Goal: Task Accomplishment & Management: Manage account settings

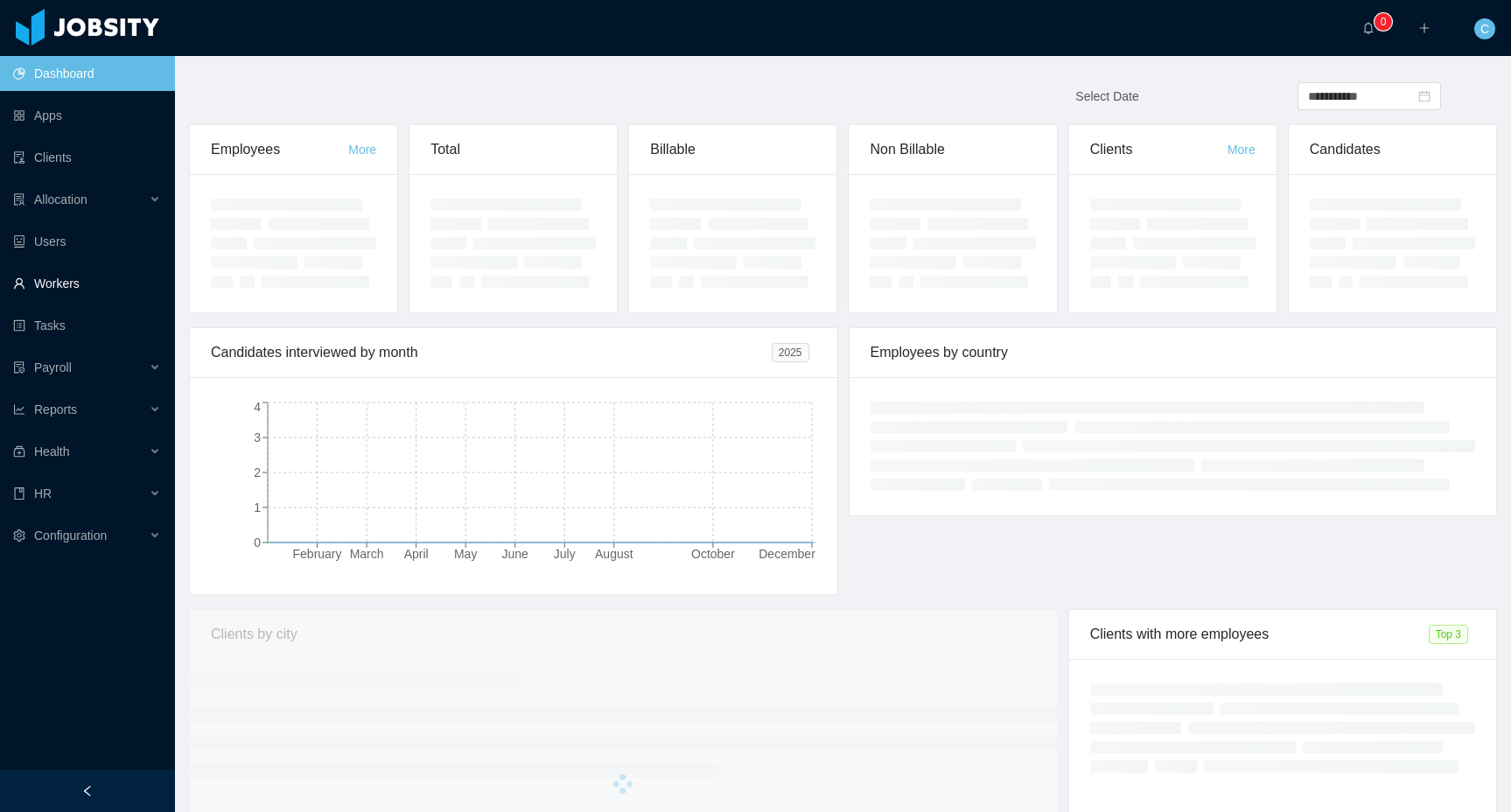
click at [127, 273] on link "Workers" at bounding box center [87, 283] width 148 height 35
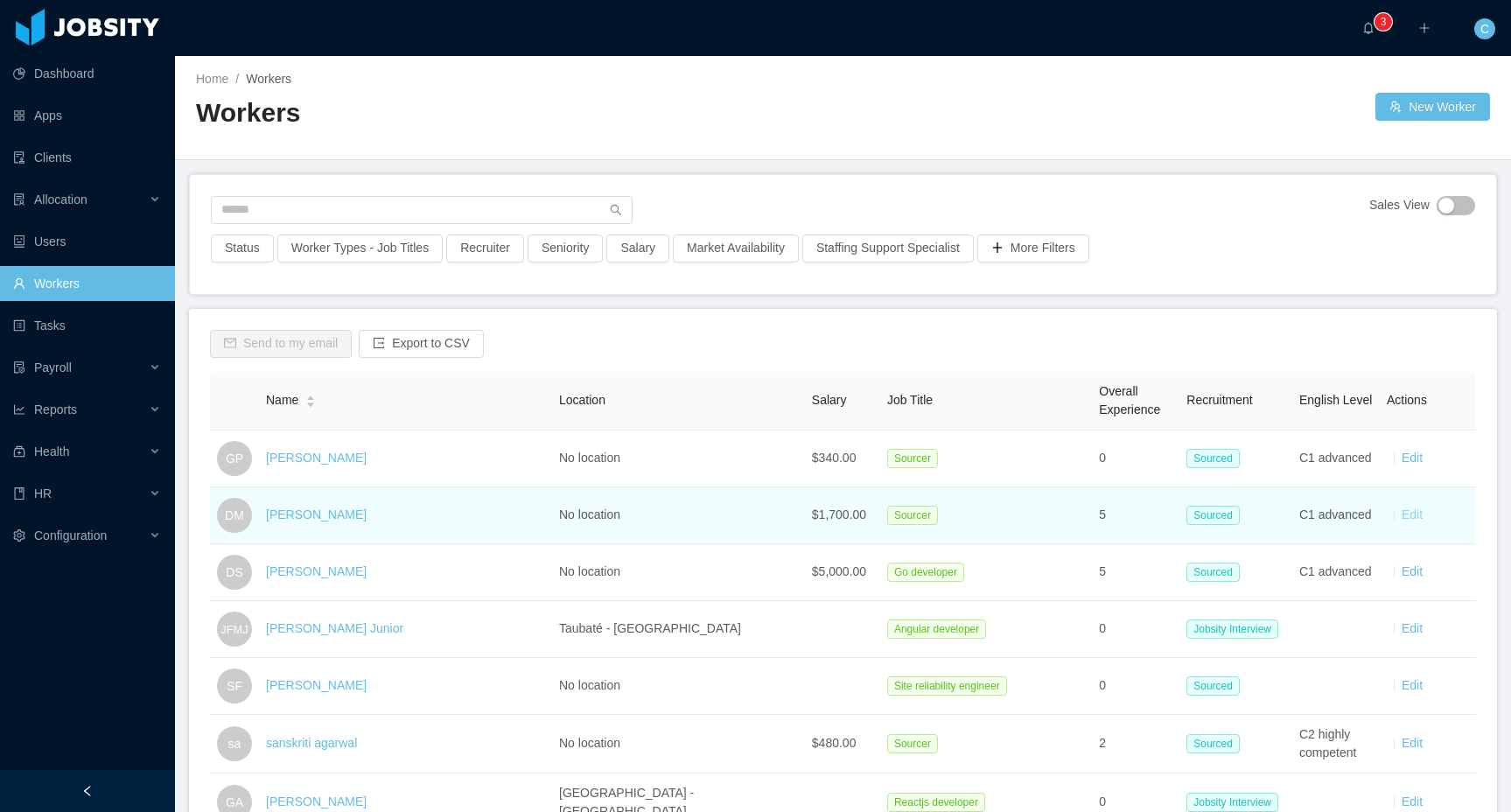
click at [1408, 519] on link "Edit" at bounding box center [1412, 514] width 21 height 14
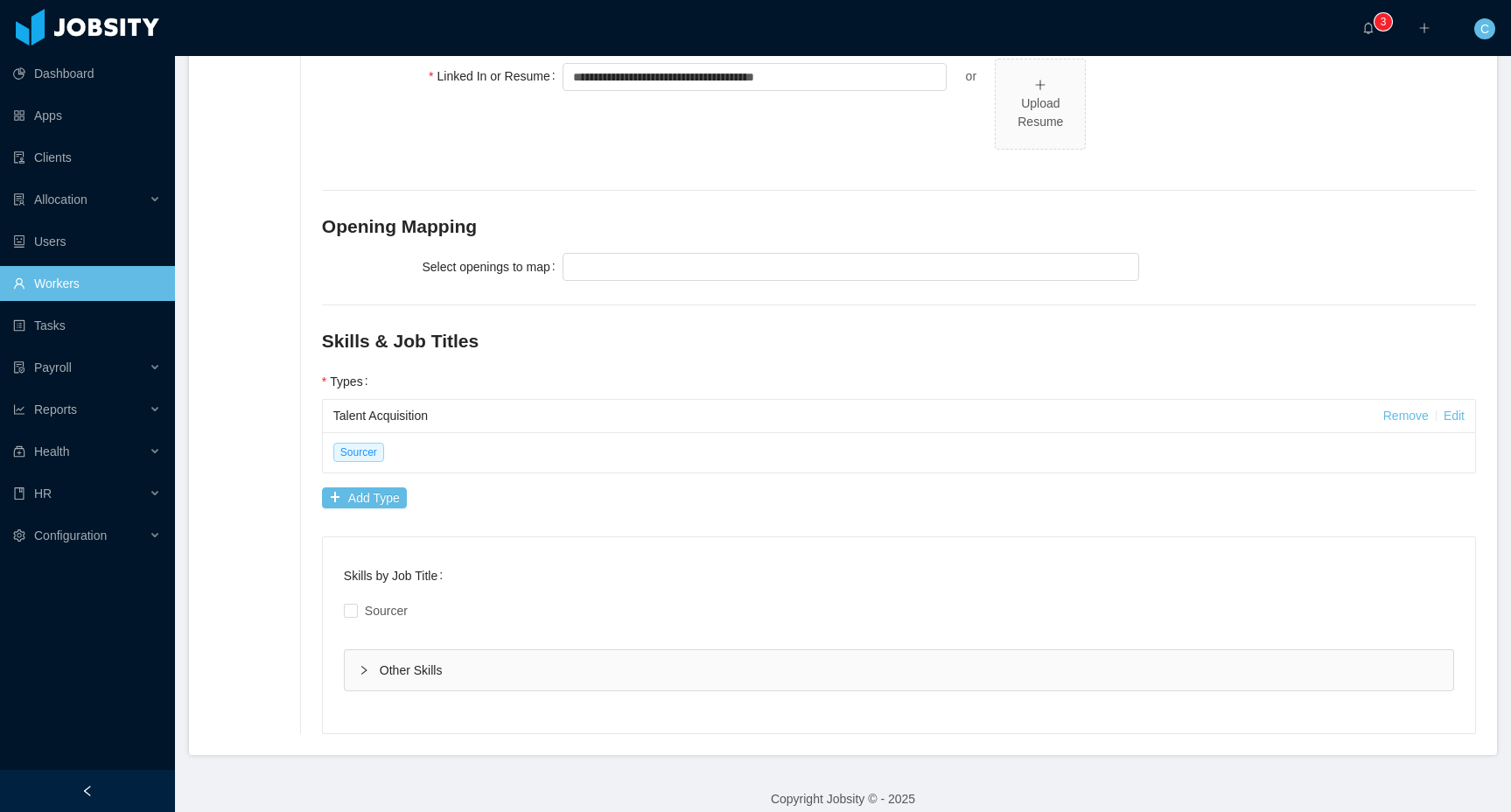
scroll to position [678, 0]
drag, startPoint x: 365, startPoint y: 671, endPoint x: 421, endPoint y: 675, distance: 56.1
click at [365, 671] on icon "icon: right" at bounding box center [364, 671] width 11 height 11
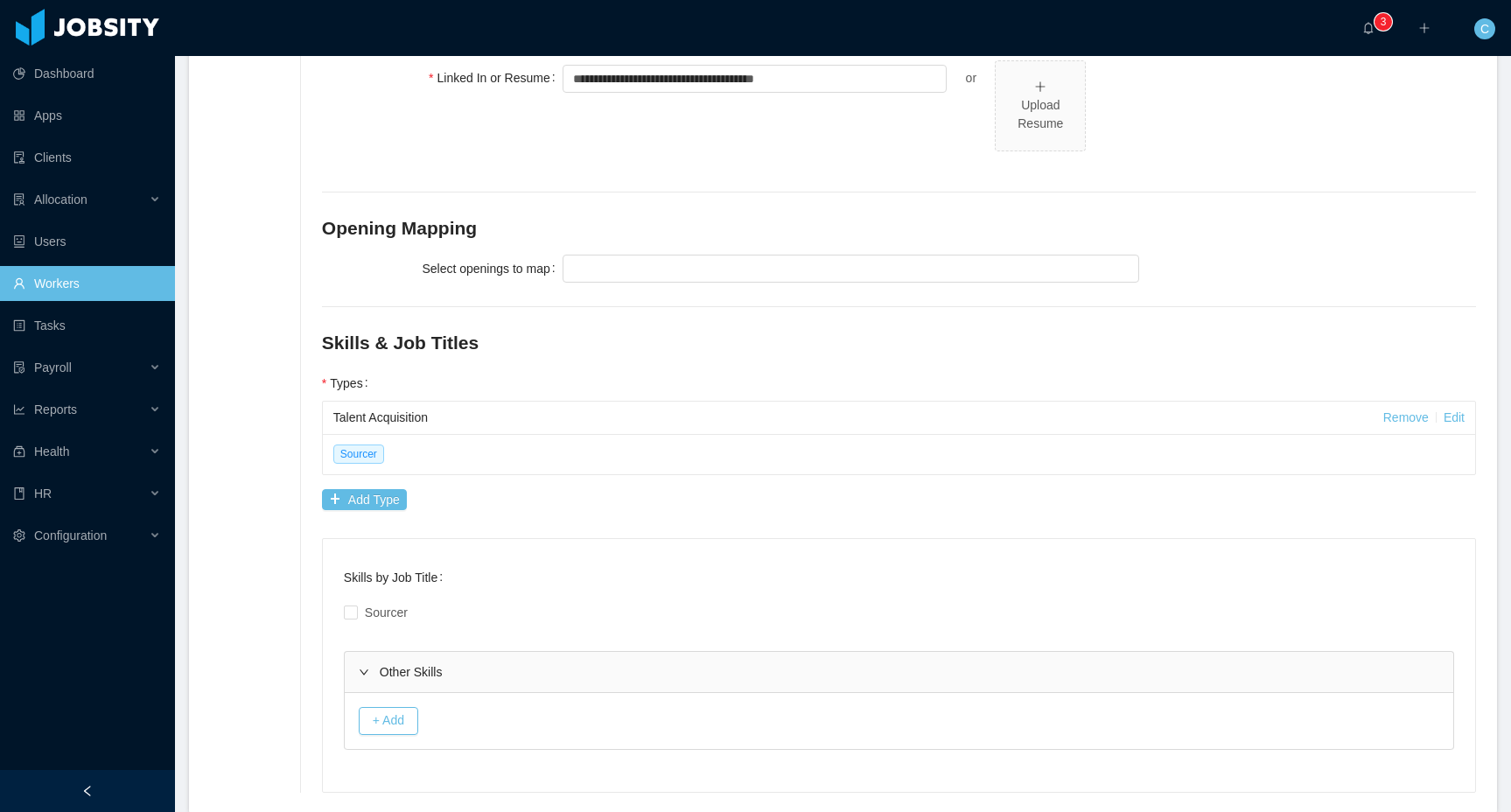
scroll to position [755, 0]
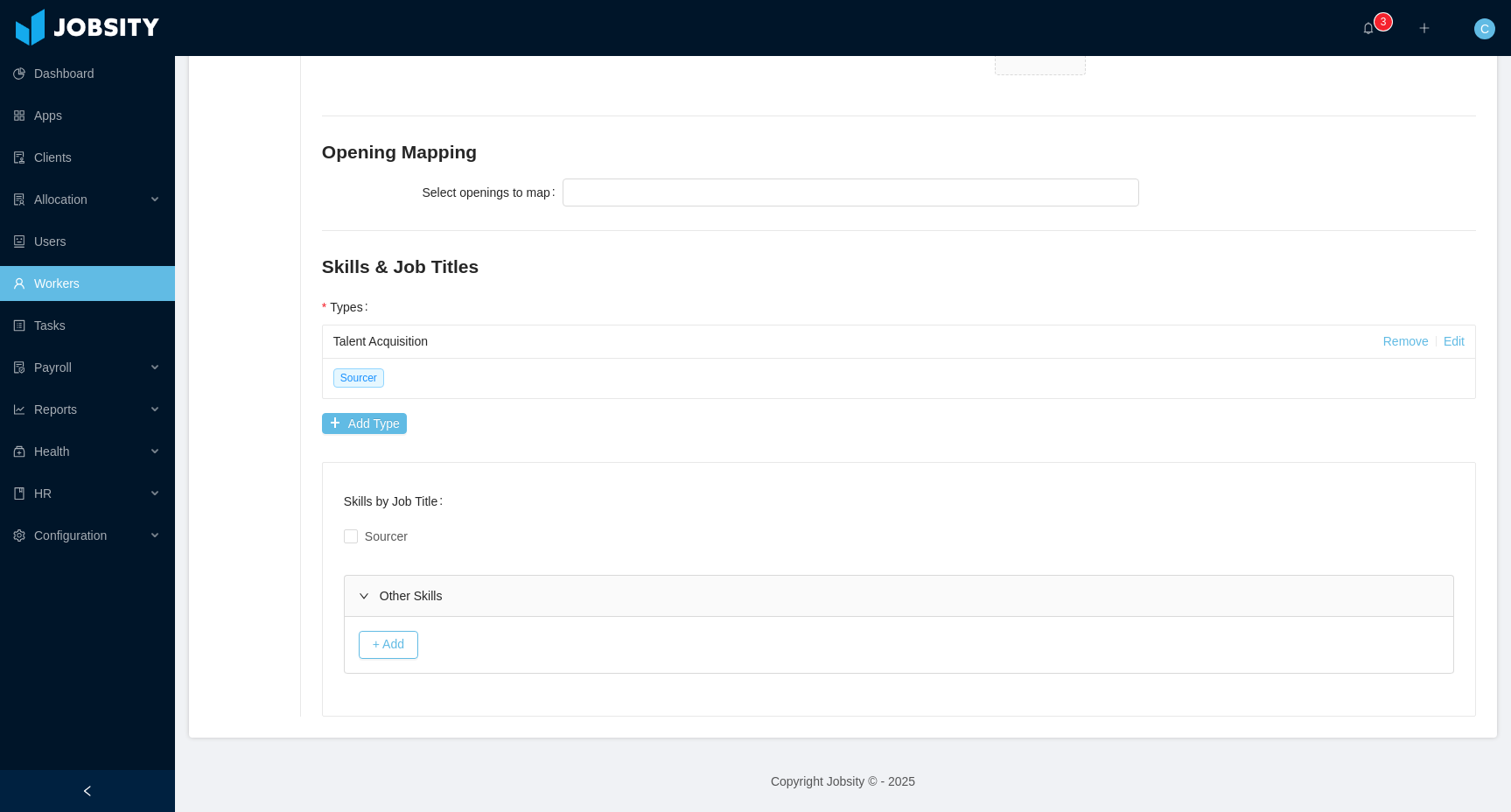
click at [401, 713] on div "Skills by Job Title Sourcer Other Skills + Add" at bounding box center [899, 589] width 1152 height 252
click at [403, 643] on button "+ Add" at bounding box center [389, 644] width 59 height 28
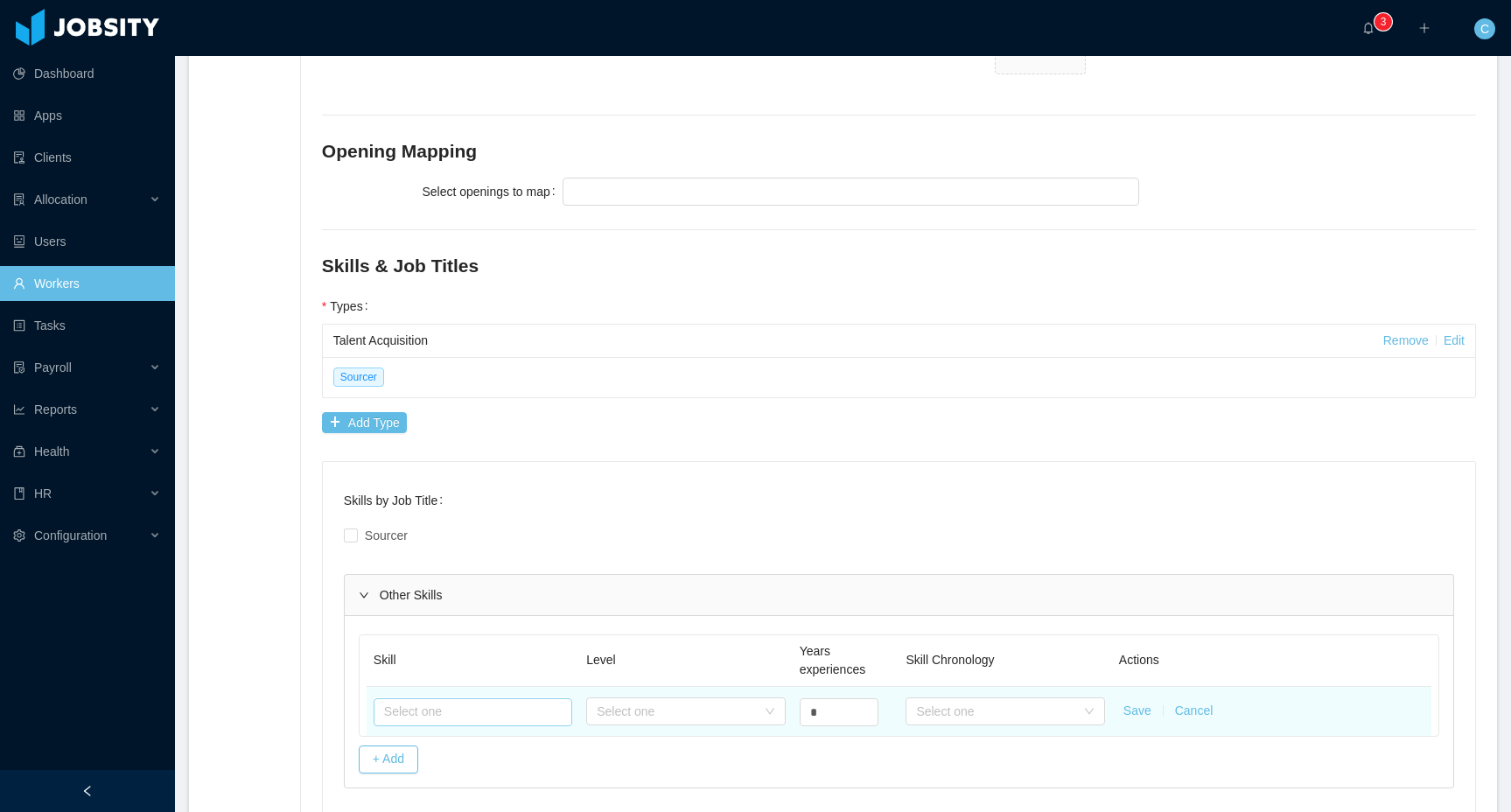
click at [406, 702] on input "text" at bounding box center [473, 712] width 199 height 28
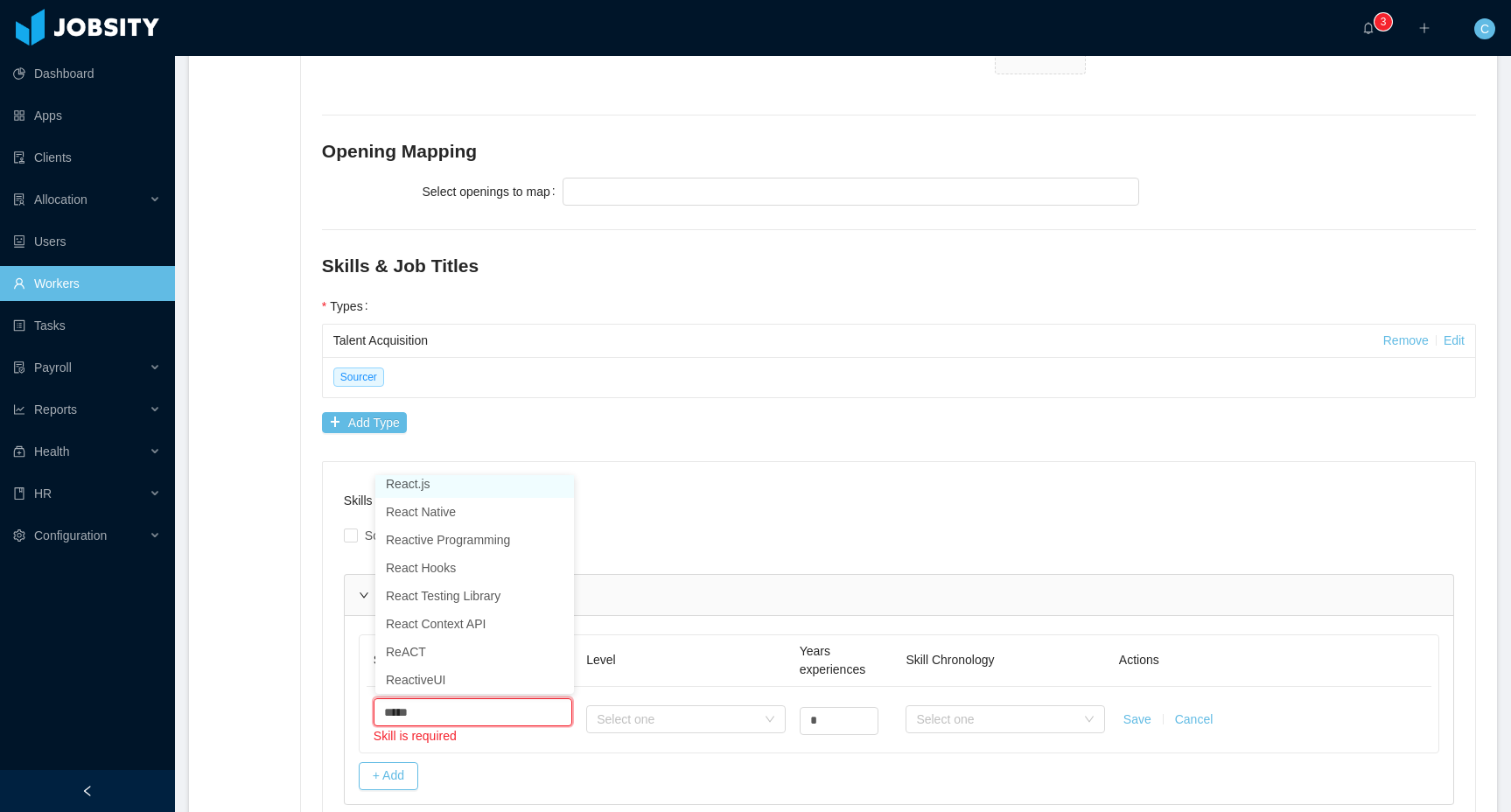
scroll to position [4, 0]
click at [454, 485] on li "React.js" at bounding box center [475, 489] width 199 height 28
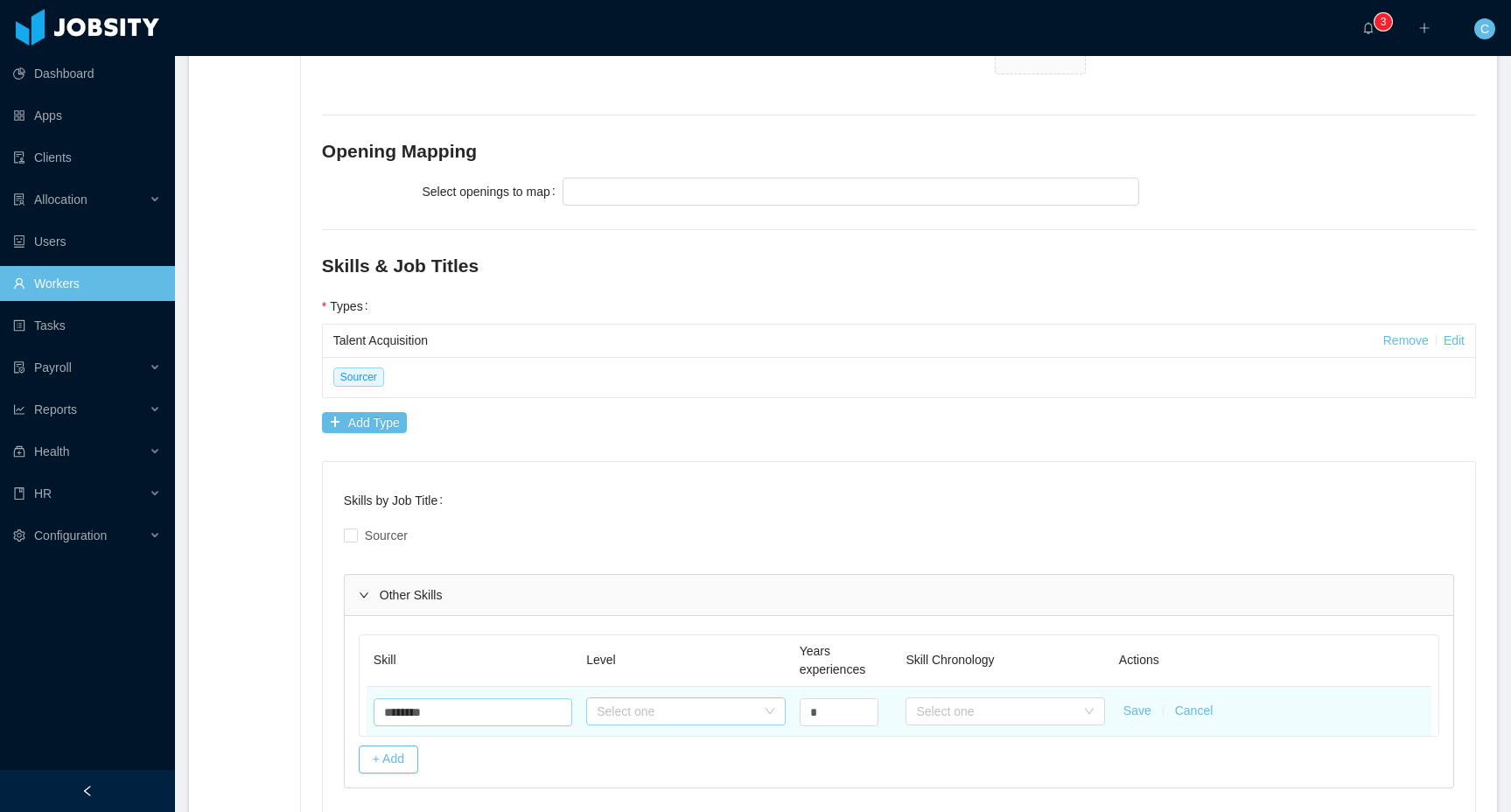
type input "********"
click at [633, 721] on div "Select one" at bounding box center [680, 711] width 167 height 26
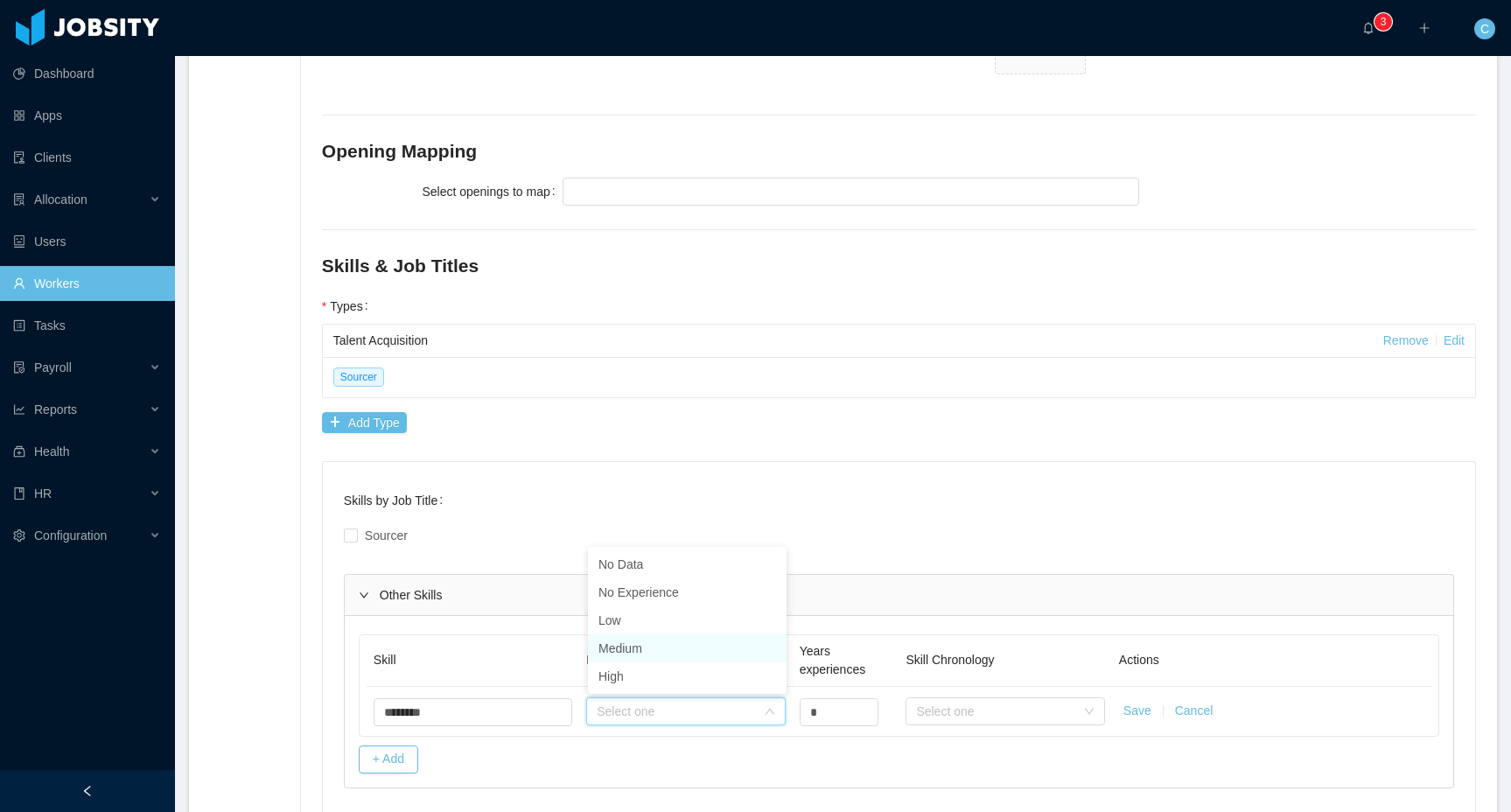
click at [658, 659] on li "Medium" at bounding box center [687, 647] width 199 height 28
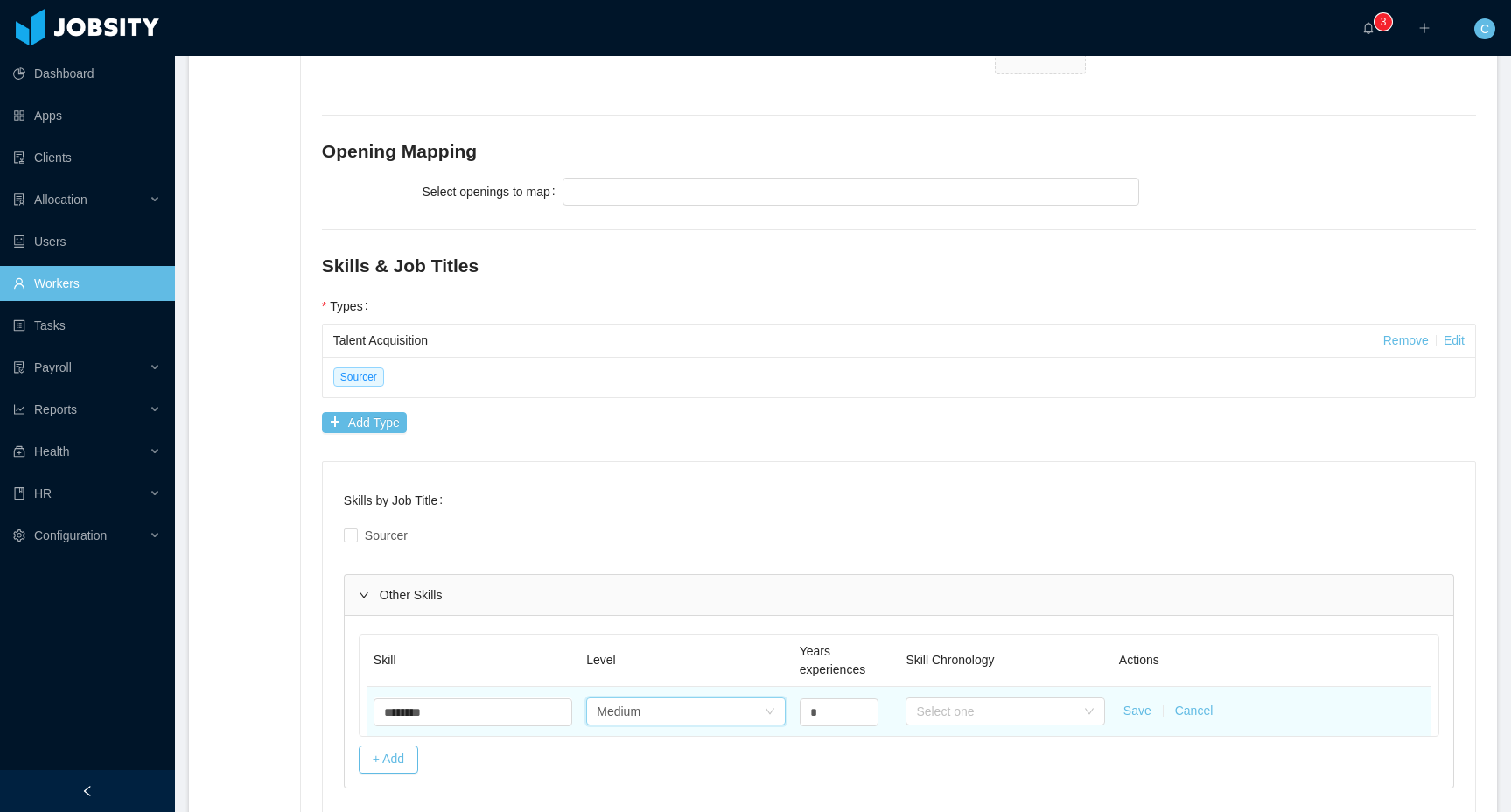
click at [713, 694] on div "Select one Medium" at bounding box center [686, 711] width 199 height 35
click at [710, 714] on div "Select one Medium" at bounding box center [680, 711] width 167 height 26
click at [724, 713] on div "Select one Medium" at bounding box center [680, 711] width 167 height 26
click at [840, 714] on input "*" at bounding box center [839, 712] width 77 height 26
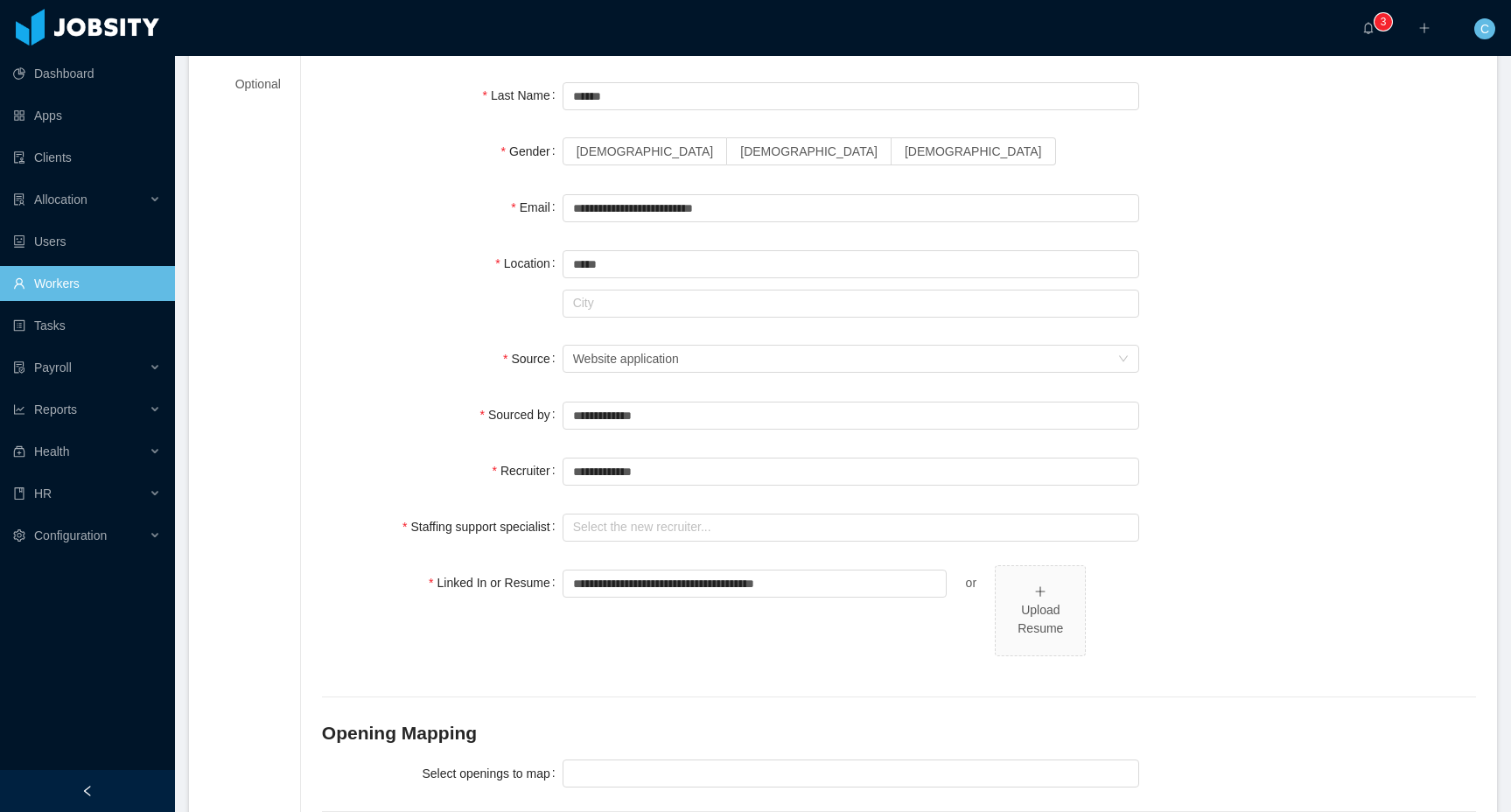
scroll to position [179, 0]
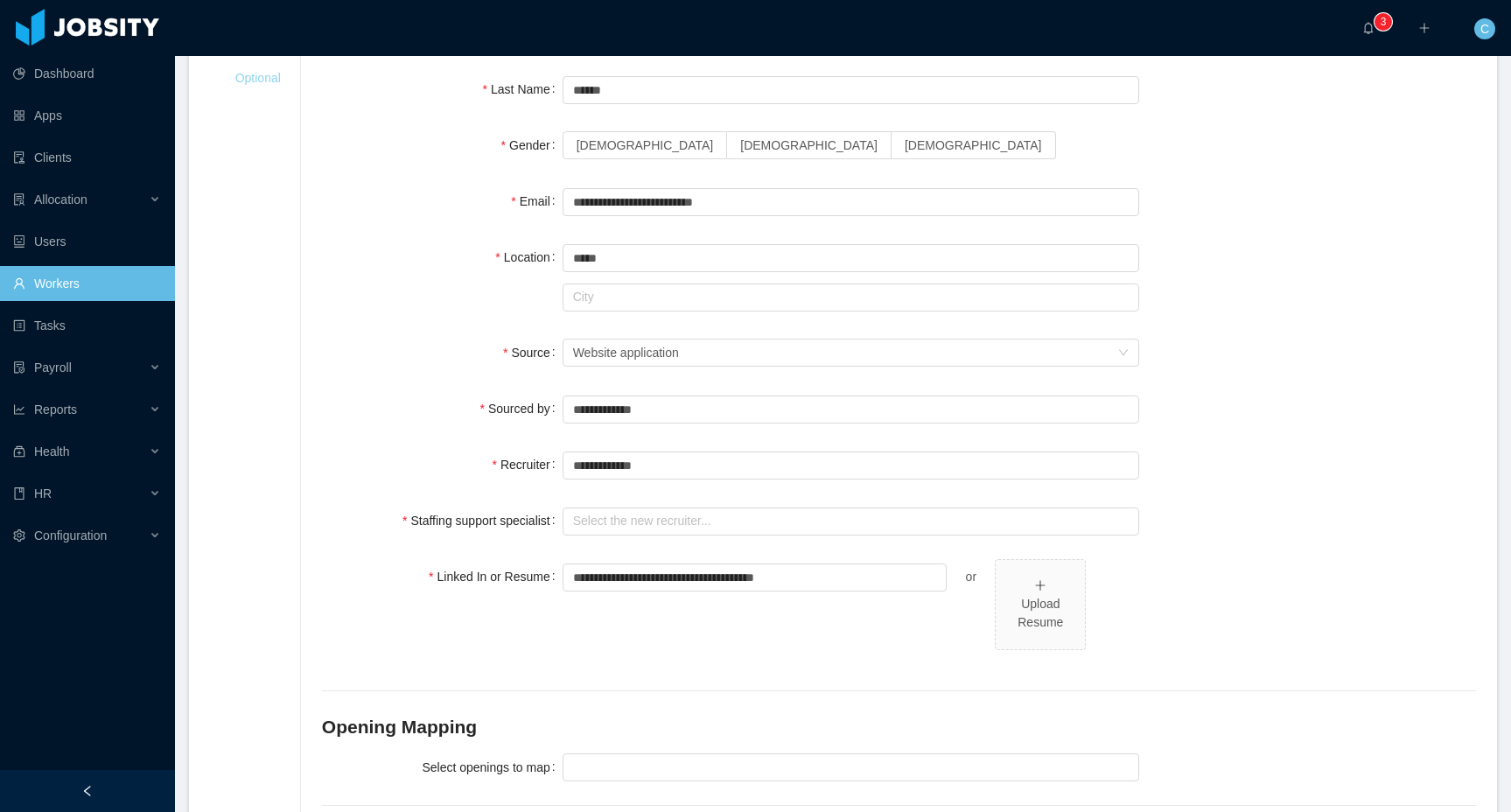
drag, startPoint x: 279, startPoint y: 97, endPoint x: 271, endPoint y: 83, distance: 16.1
click at [273, 87] on div "**********" at bounding box center [842, 711] width 1266 height 1391
click at [270, 82] on div "Optional" at bounding box center [256, 78] width 92 height 33
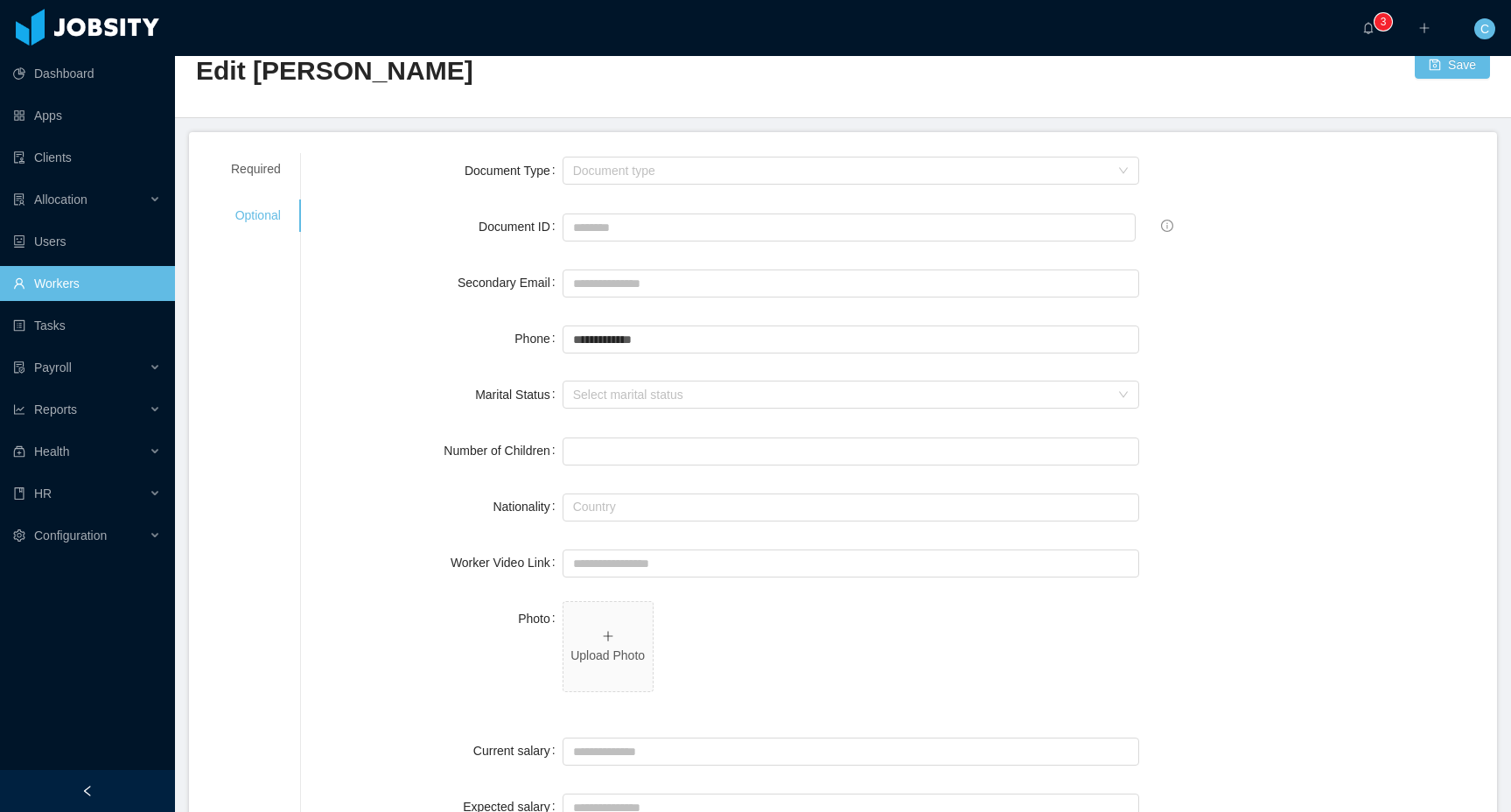
scroll to position [0, 0]
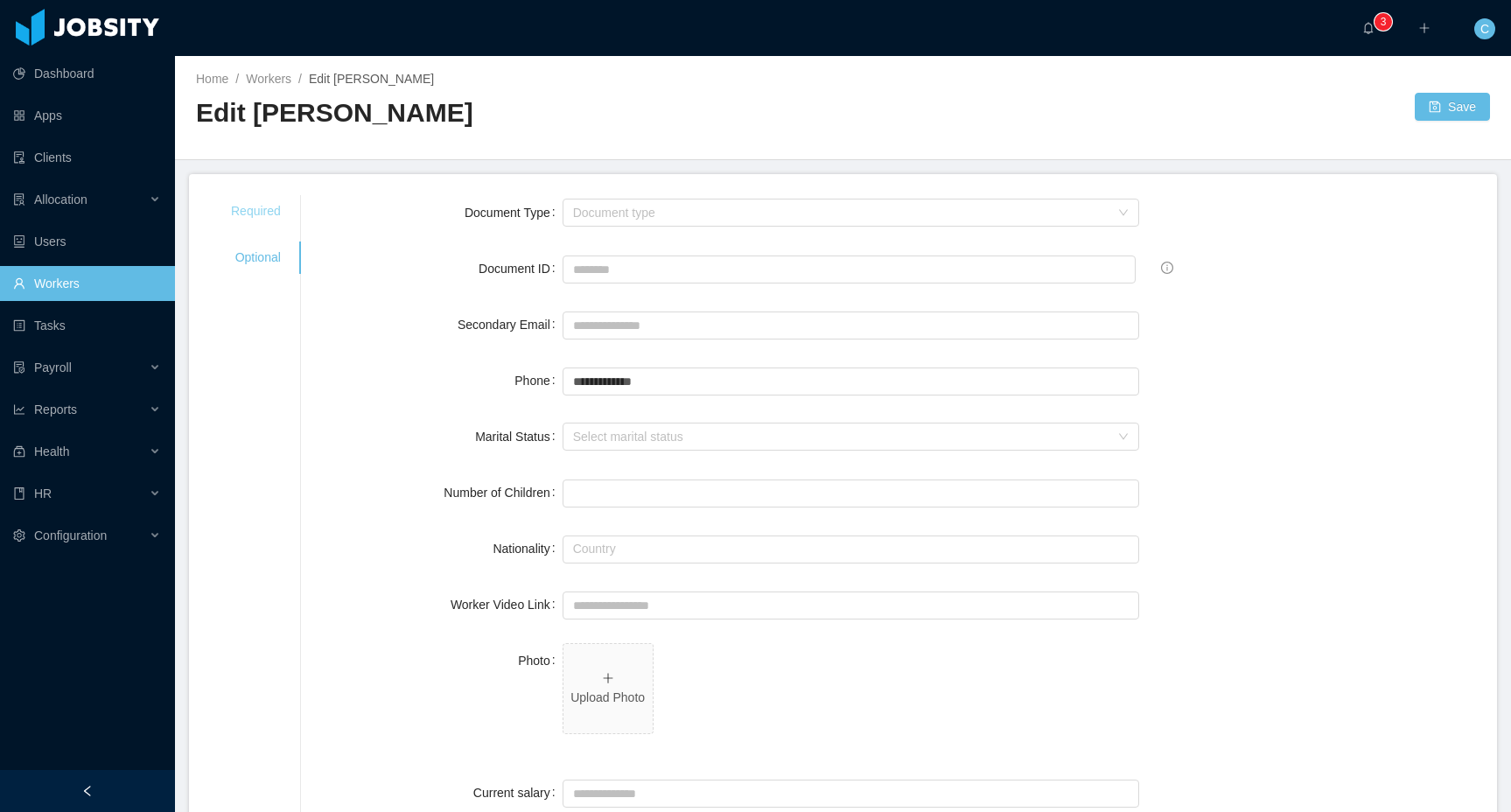
click at [253, 204] on div "Required" at bounding box center [256, 211] width 92 height 33
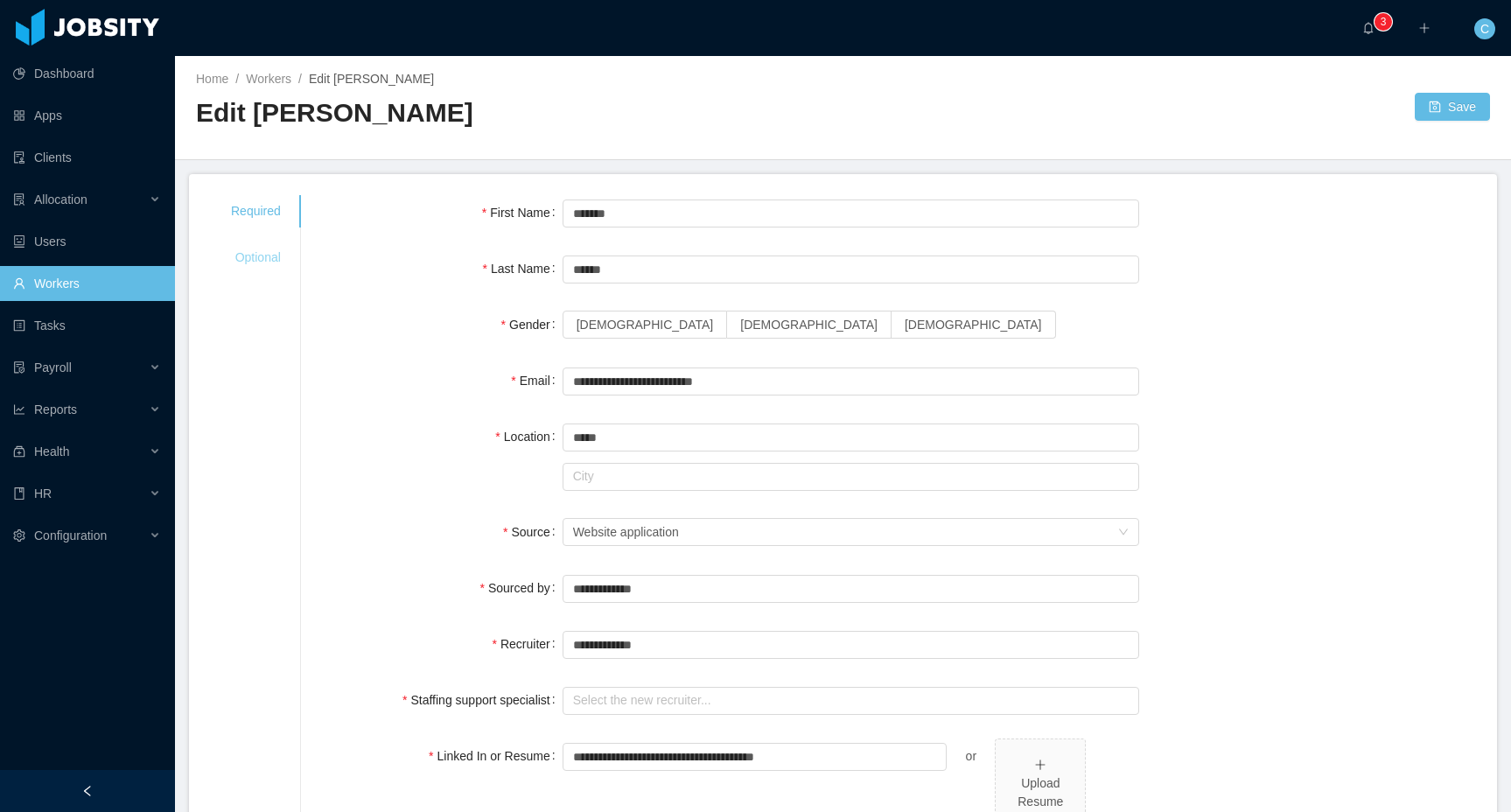
click at [275, 260] on div "Optional" at bounding box center [256, 257] width 92 height 33
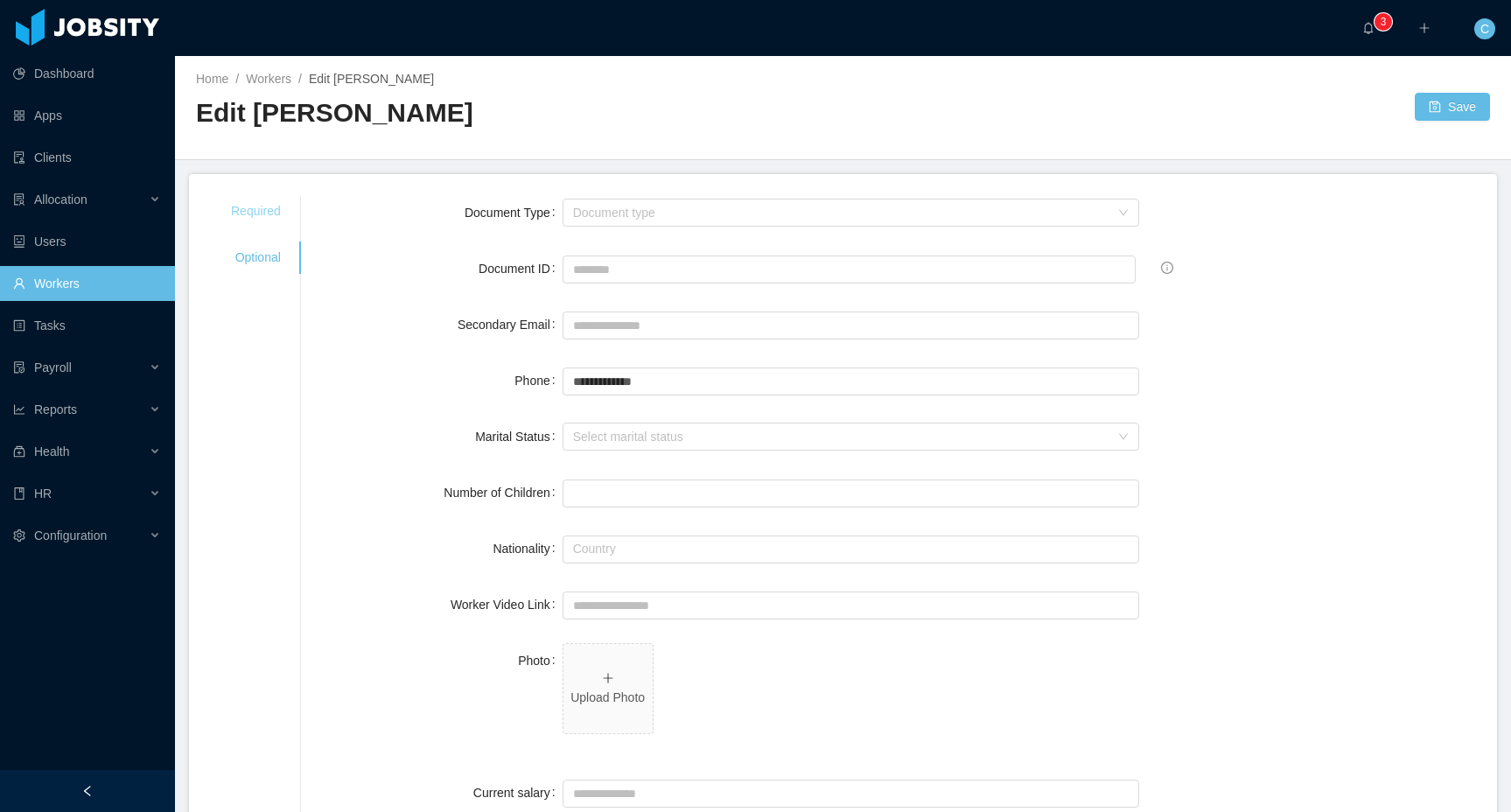
click at [260, 218] on div "Required" at bounding box center [256, 211] width 92 height 33
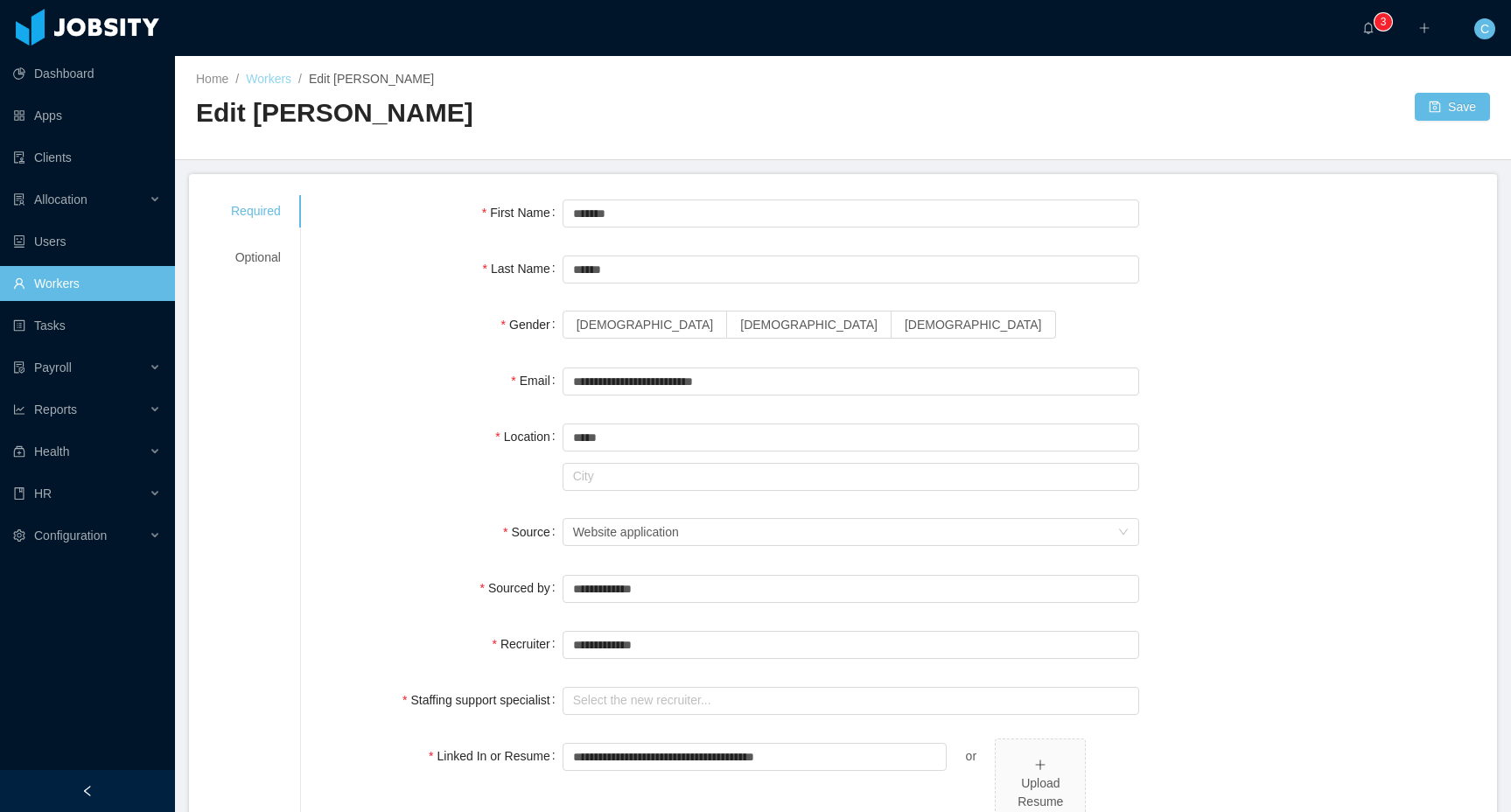
click at [288, 77] on link "Workers" at bounding box center [269, 78] width 46 height 14
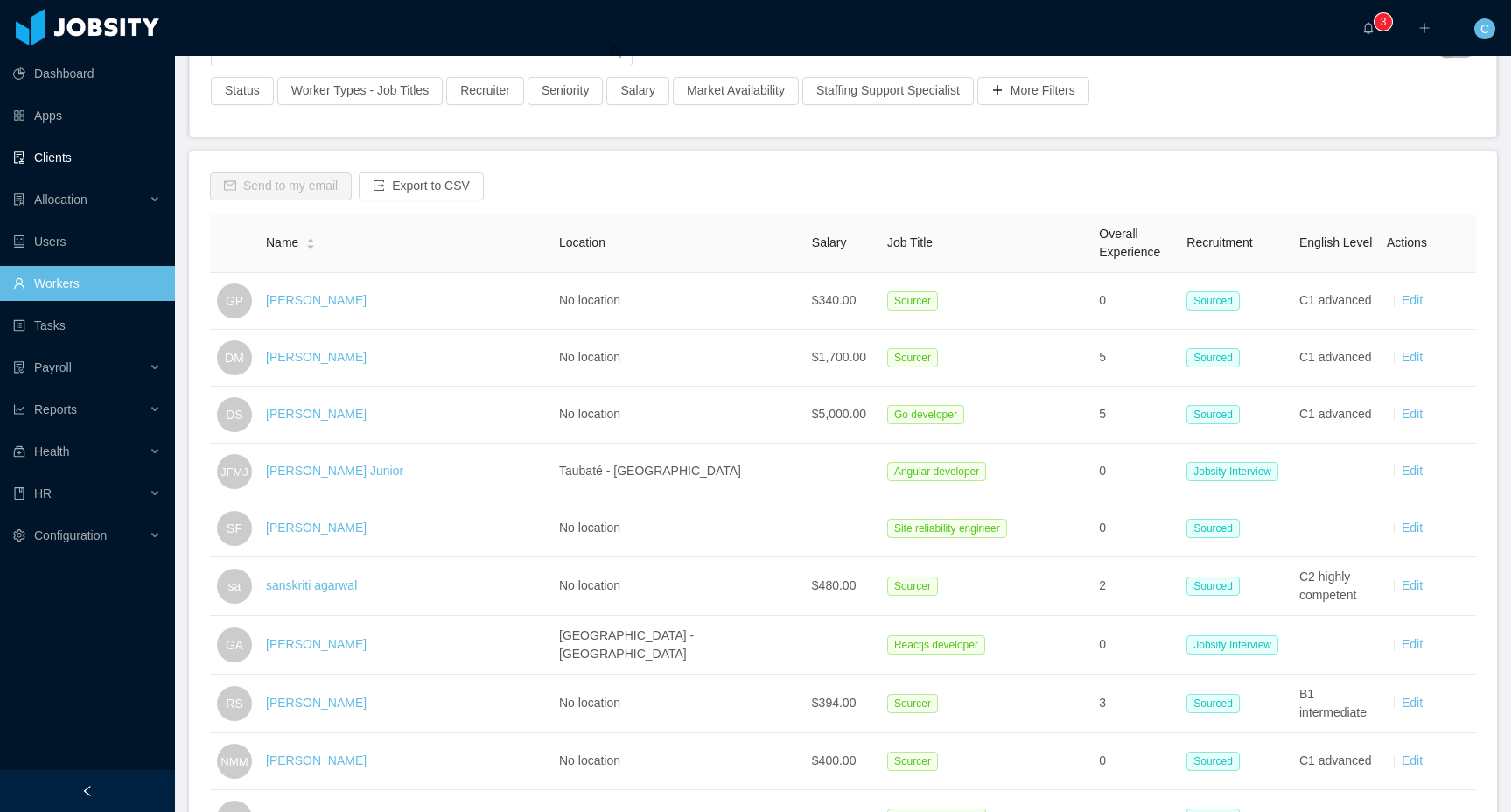
scroll to position [159, 0]
click at [100, 194] on div "Allocation" at bounding box center [87, 199] width 175 height 35
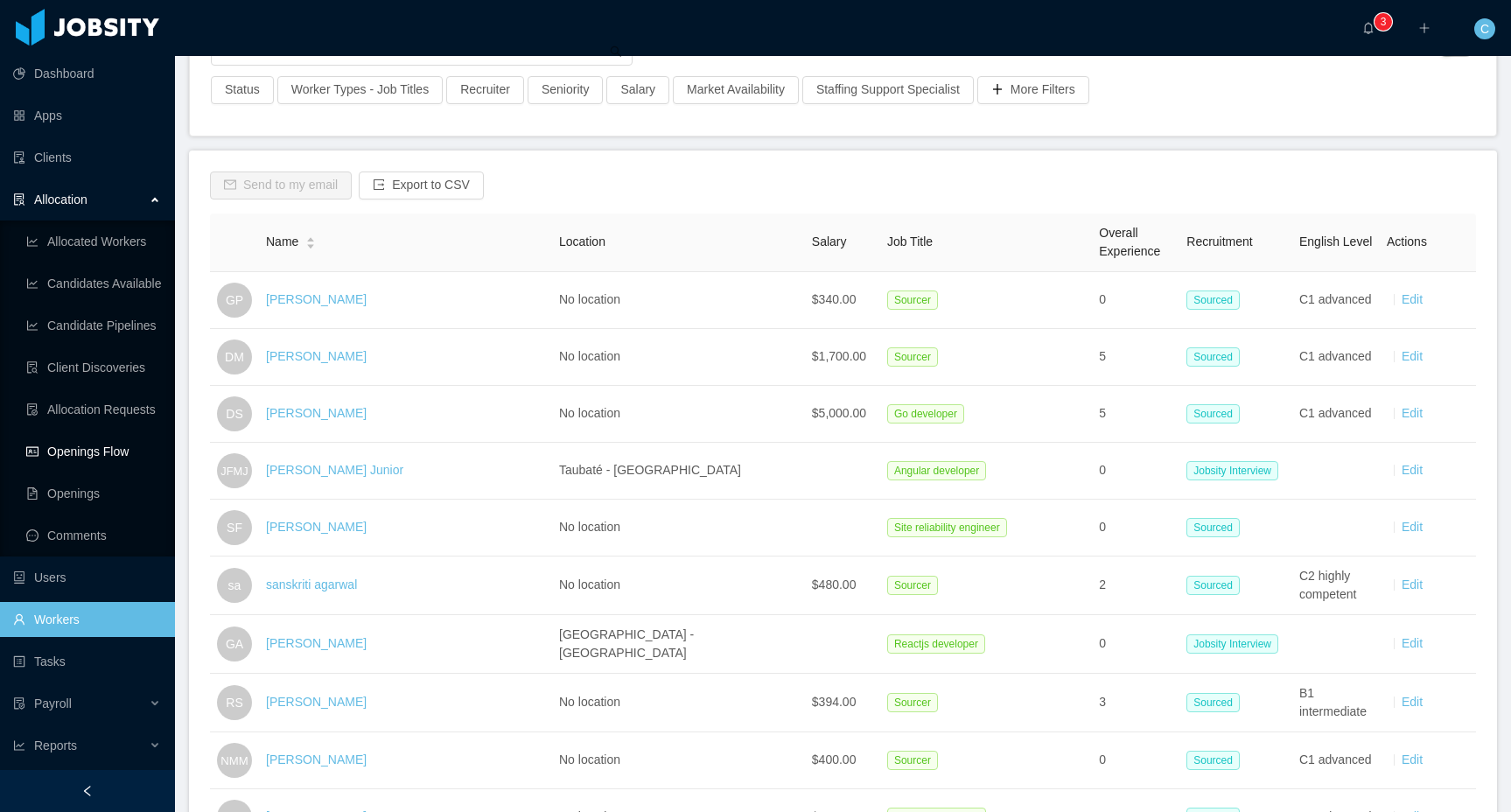
click at [110, 446] on link "Openings Flow" at bounding box center [93, 451] width 135 height 35
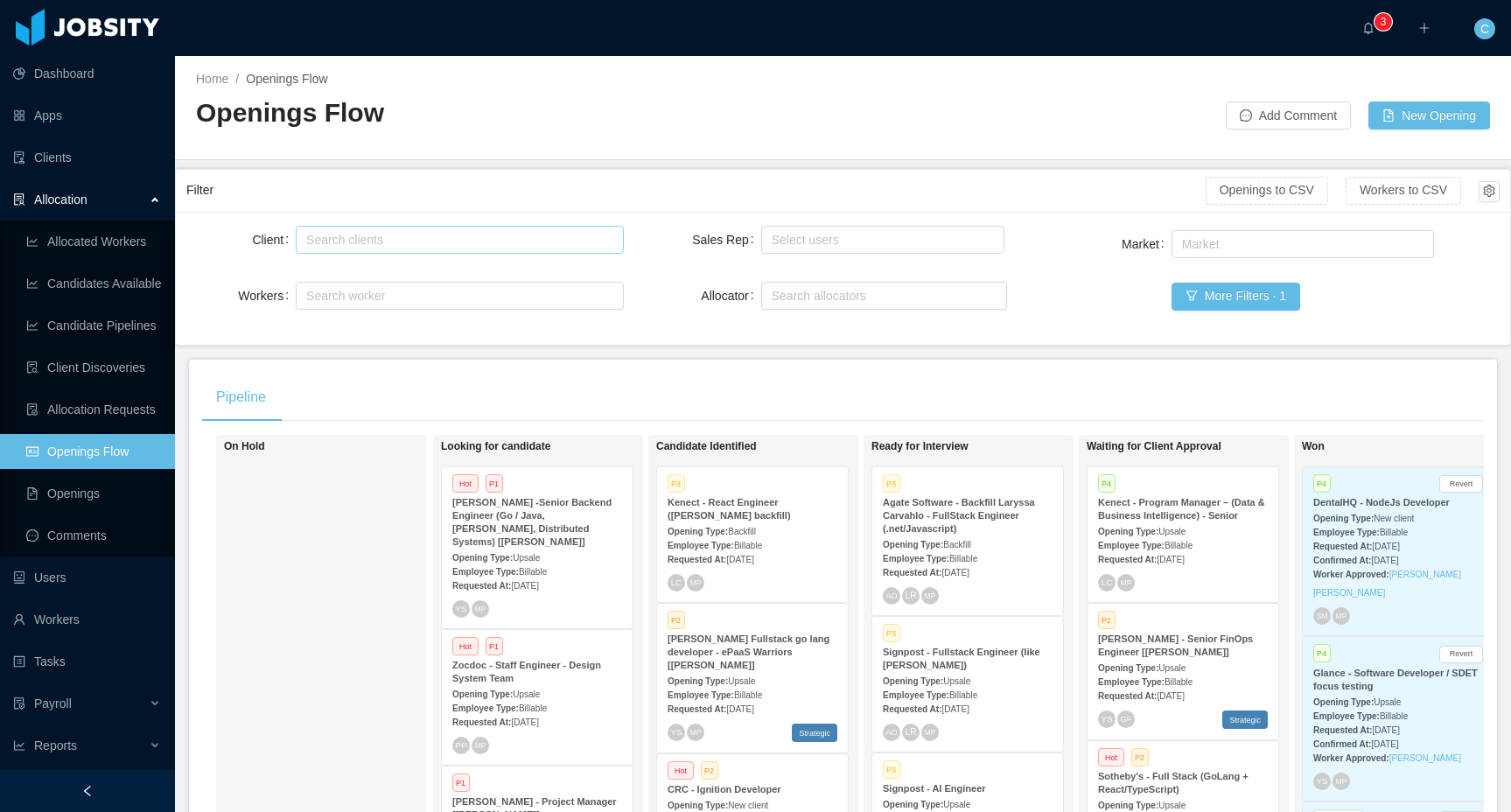
click at [424, 239] on div "Search clients" at bounding box center [456, 239] width 300 height 17
type input "****"
click at [393, 277] on li "Signpost" at bounding box center [459, 274] width 328 height 28
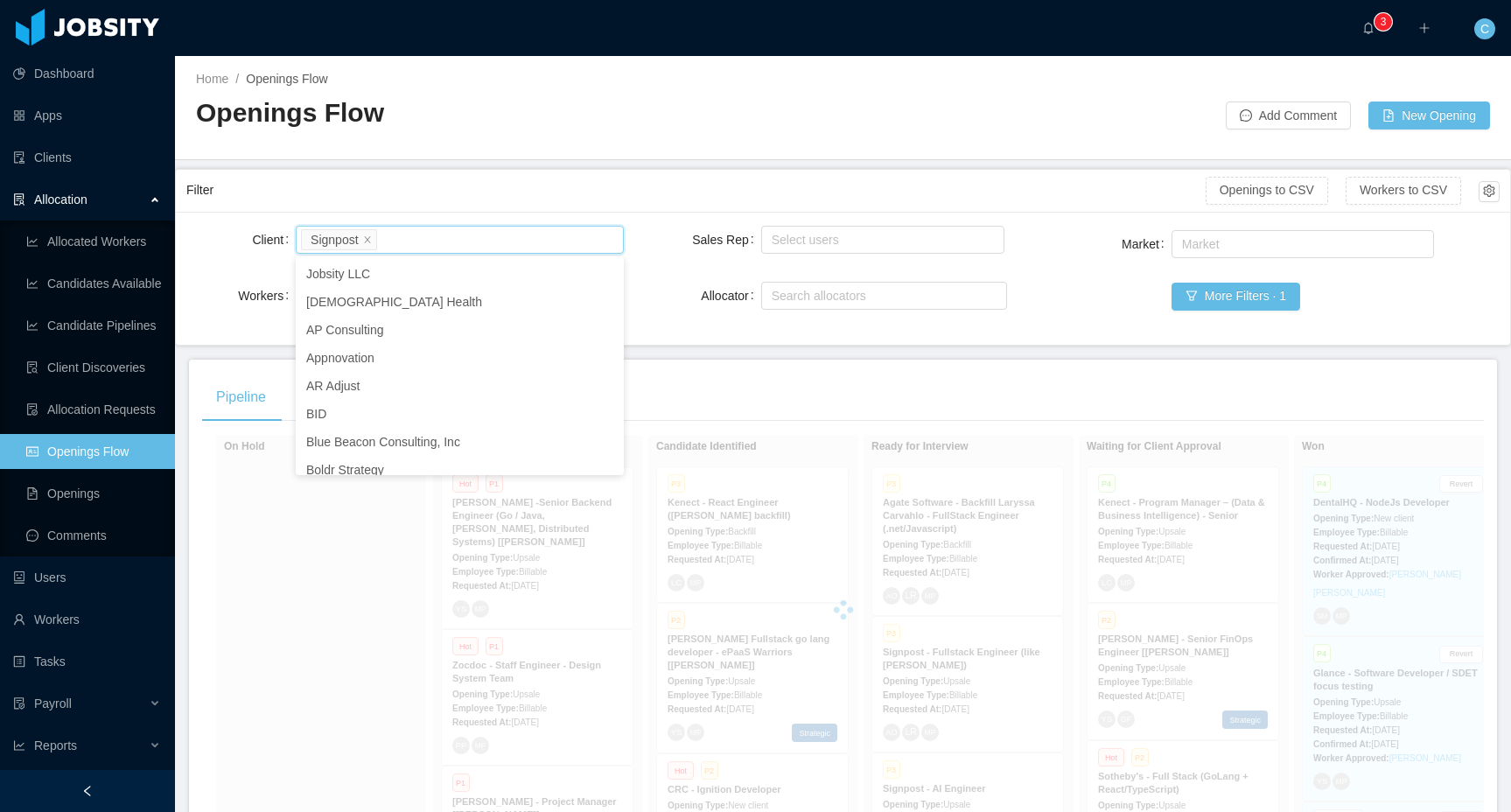
click at [642, 187] on div "Filter" at bounding box center [696, 190] width 1019 height 33
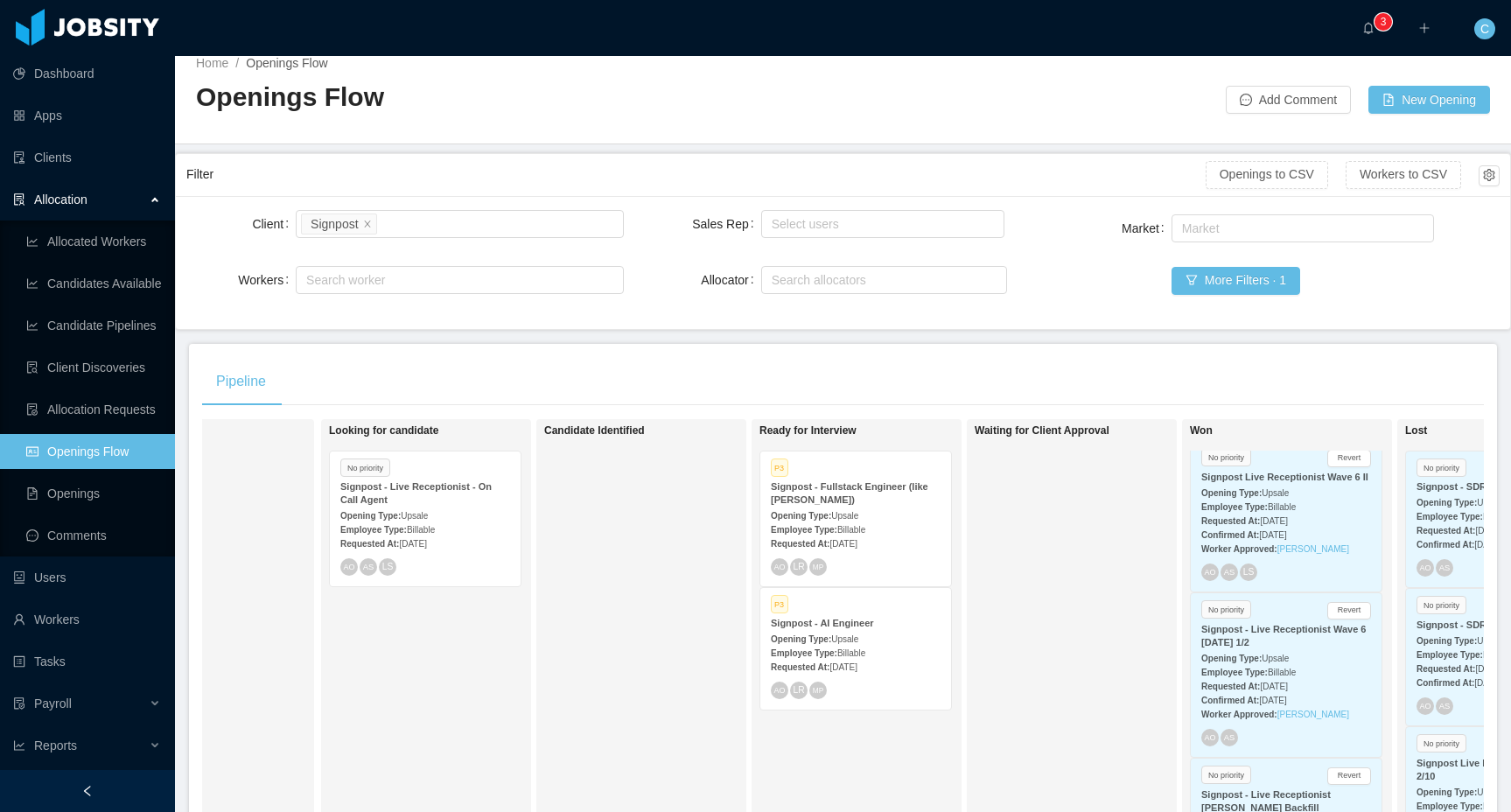
scroll to position [29, 0]
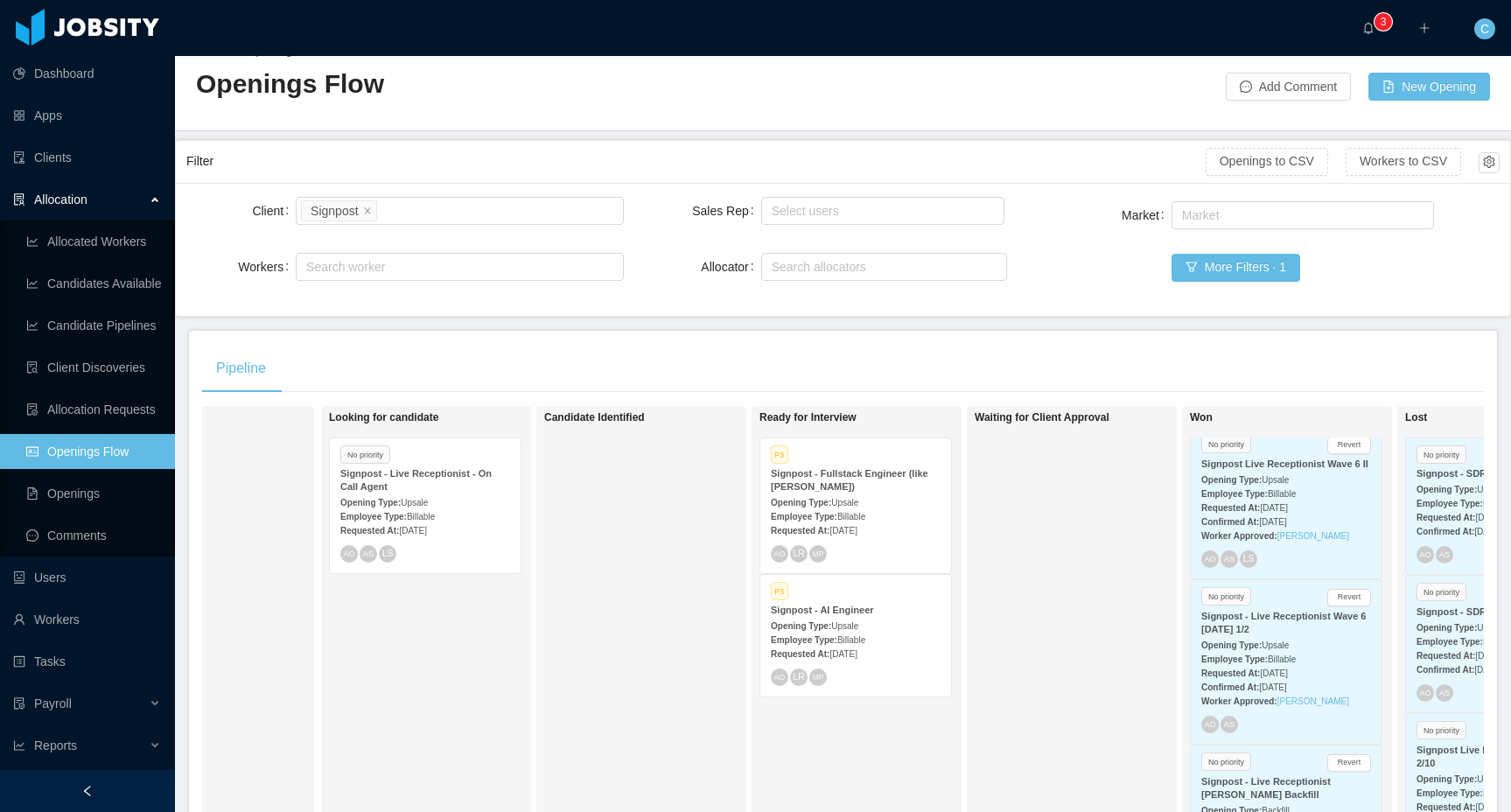
click at [899, 503] on div "Opening Type: Upsale" at bounding box center [855, 501] width 169 height 18
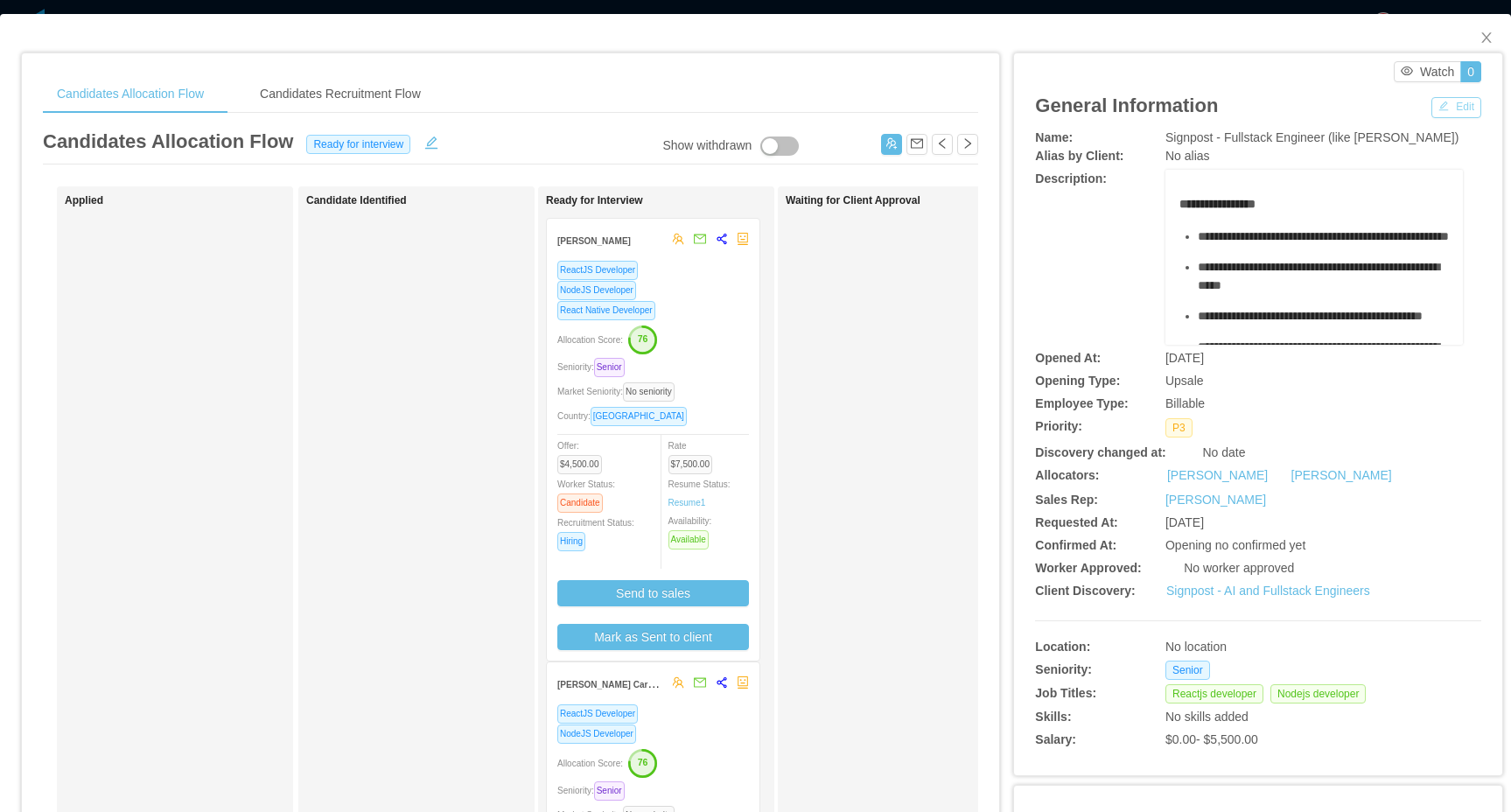
click at [1451, 109] on button "Edit" at bounding box center [1456, 107] width 50 height 21
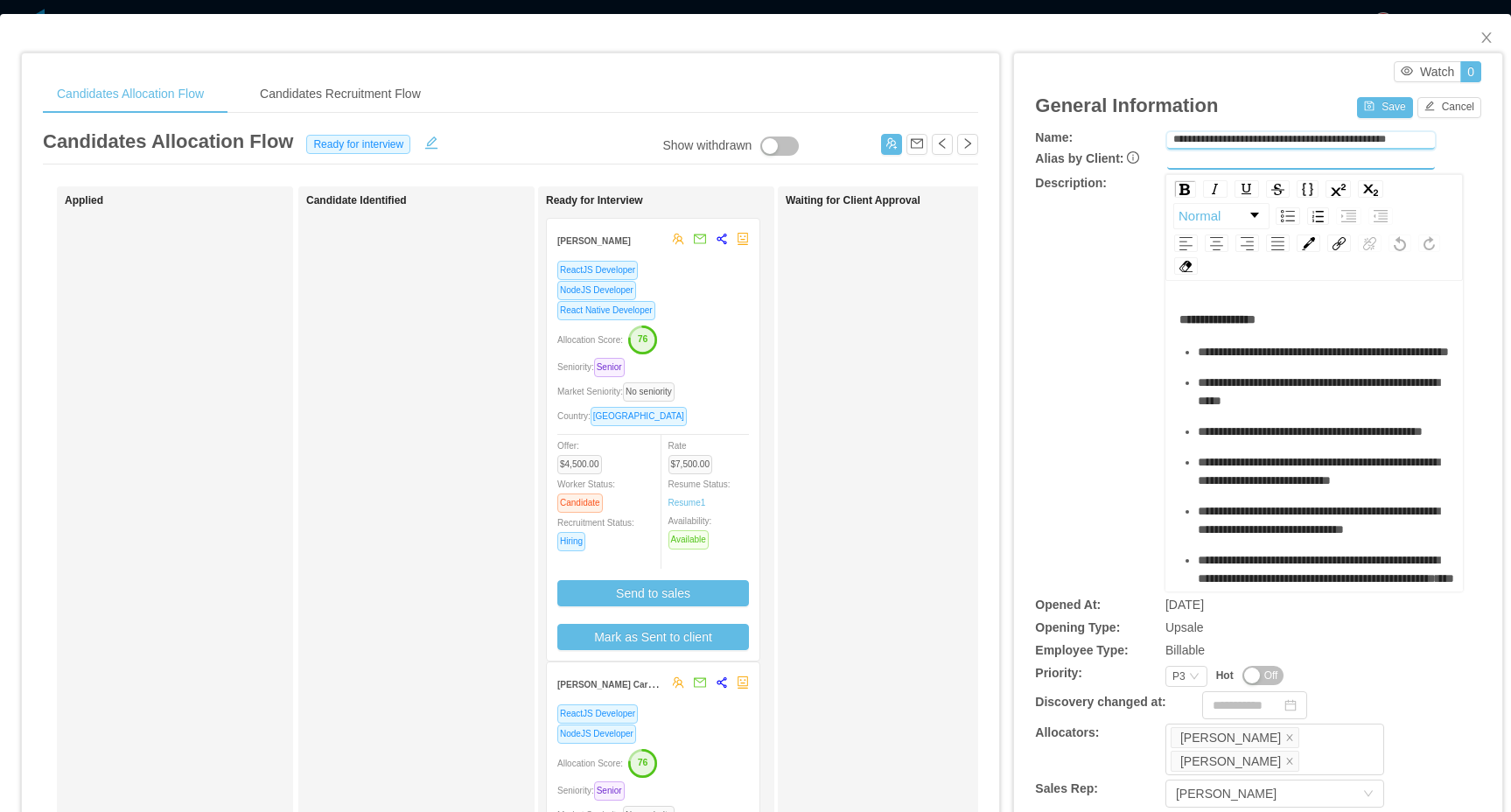
click at [1322, 138] on input "**********" at bounding box center [1301, 141] width 268 height 17
click at [1254, 152] on input "text" at bounding box center [1301, 161] width 268 height 17
paste input "**********"
click at [1229, 155] on input "**********" at bounding box center [1301, 161] width 268 height 17
type input "**********"
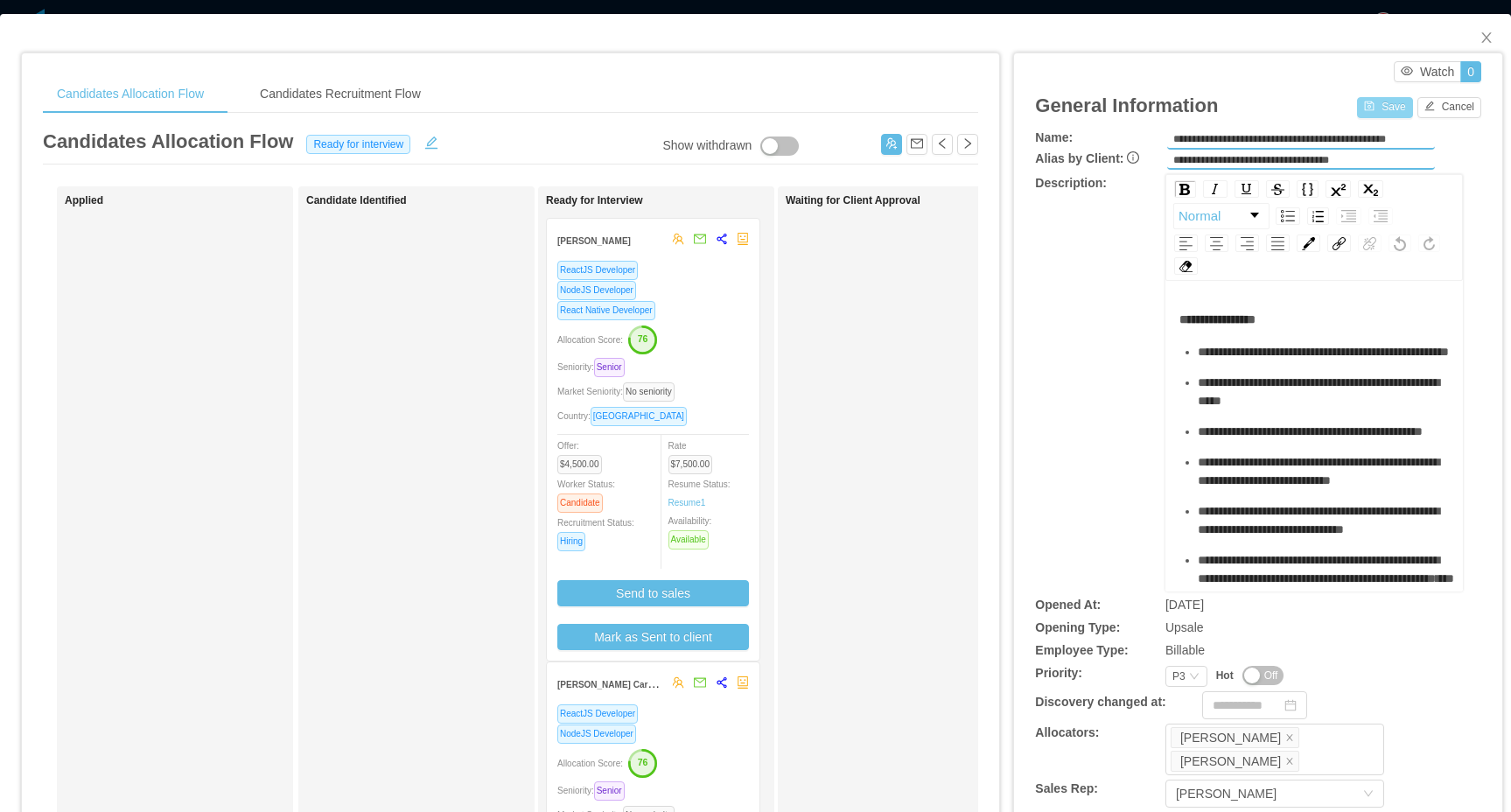
click at [1391, 108] on button "Save" at bounding box center [1385, 107] width 56 height 21
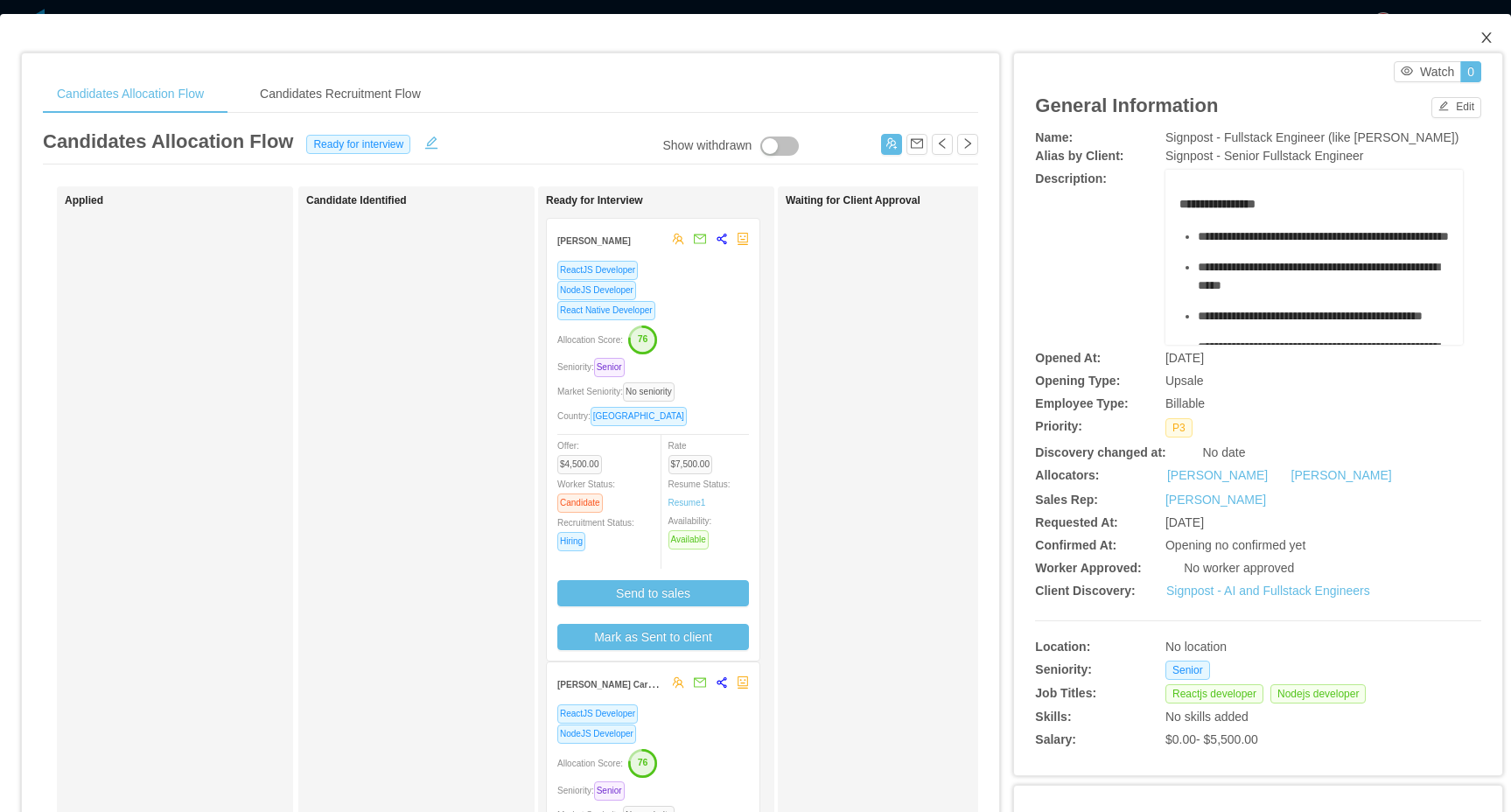
click at [1494, 39] on span "Close" at bounding box center [1486, 38] width 49 height 49
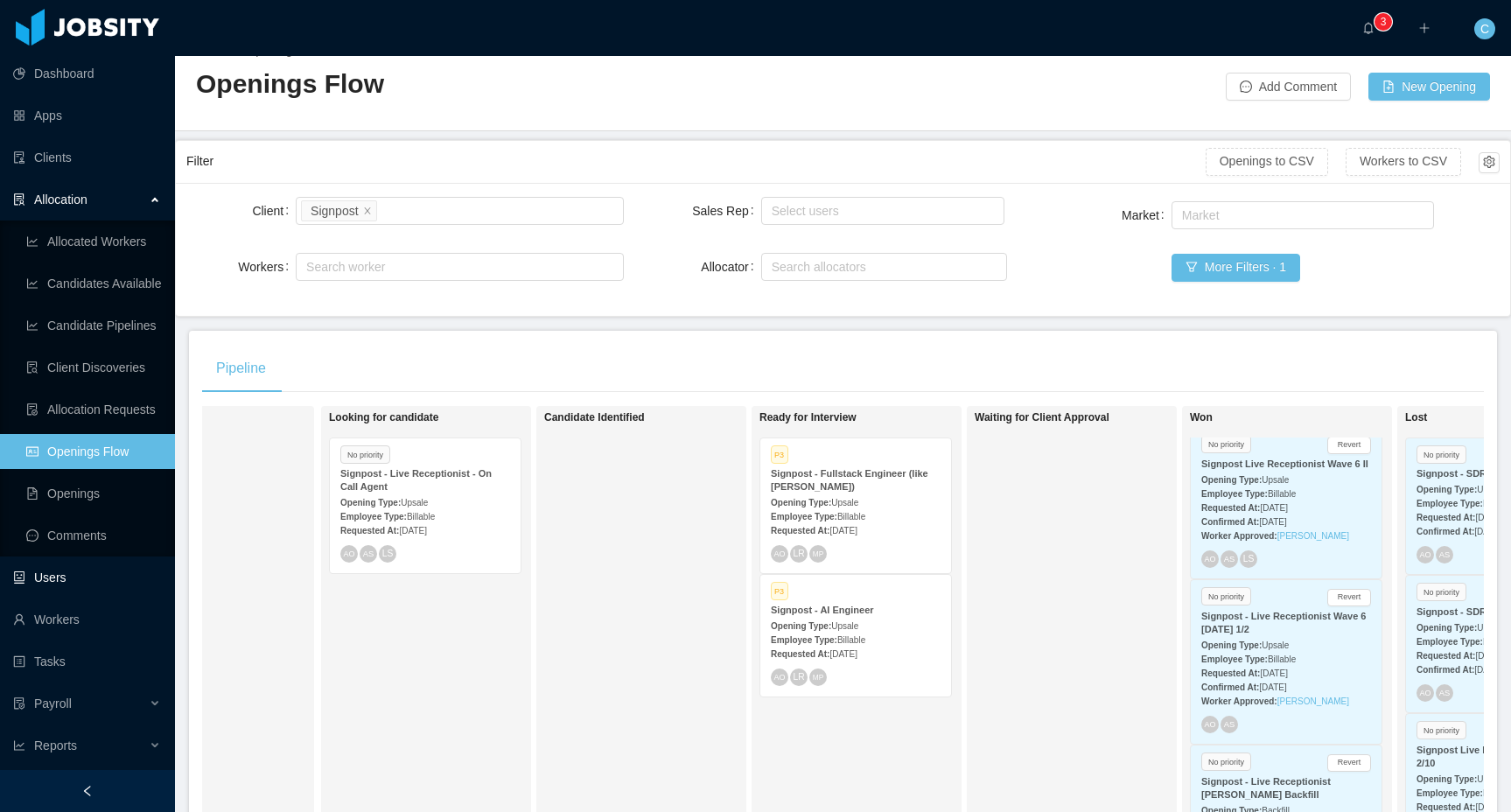
scroll to position [15, 0]
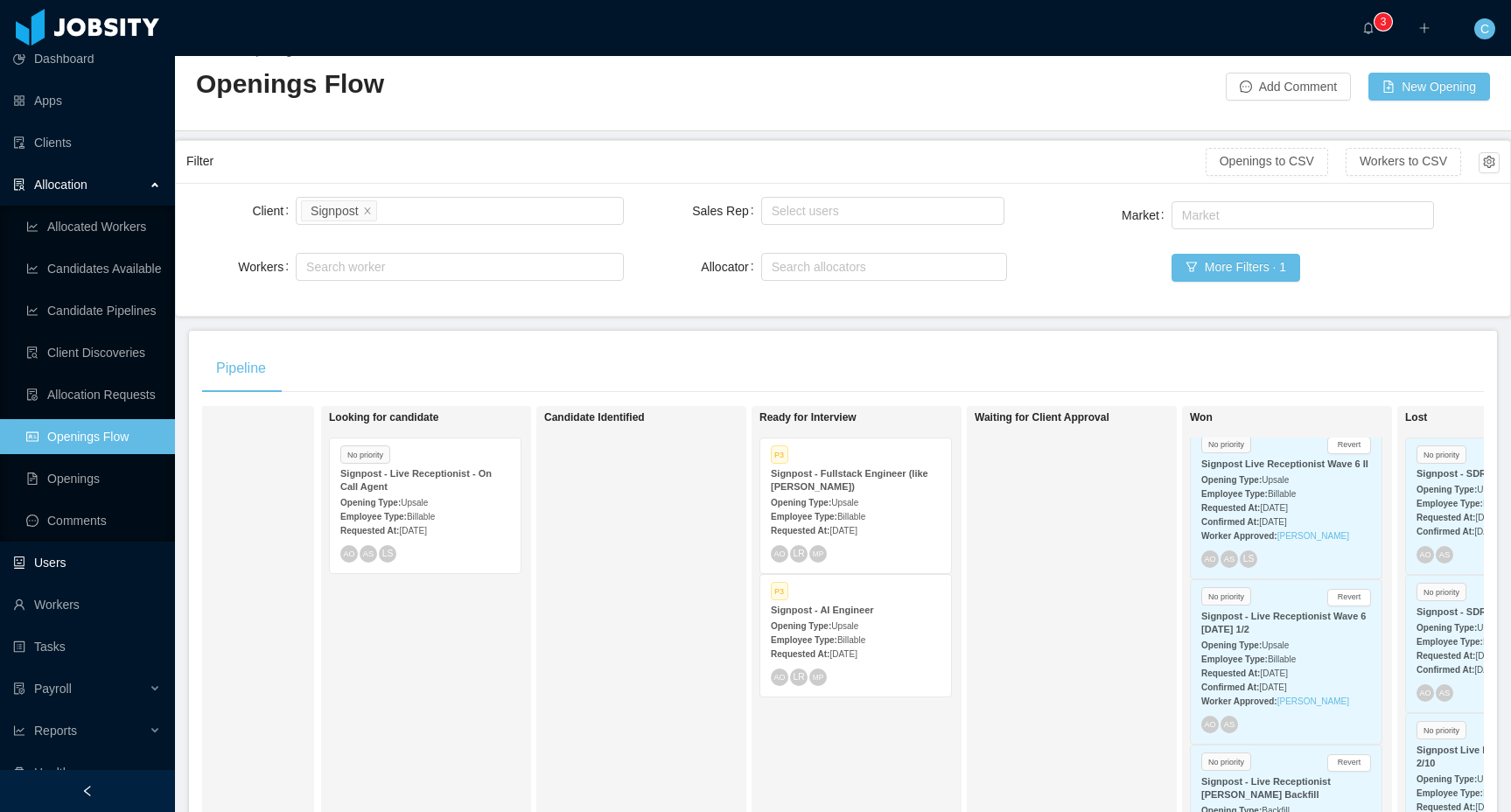
click at [58, 562] on link "Users" at bounding box center [87, 562] width 148 height 35
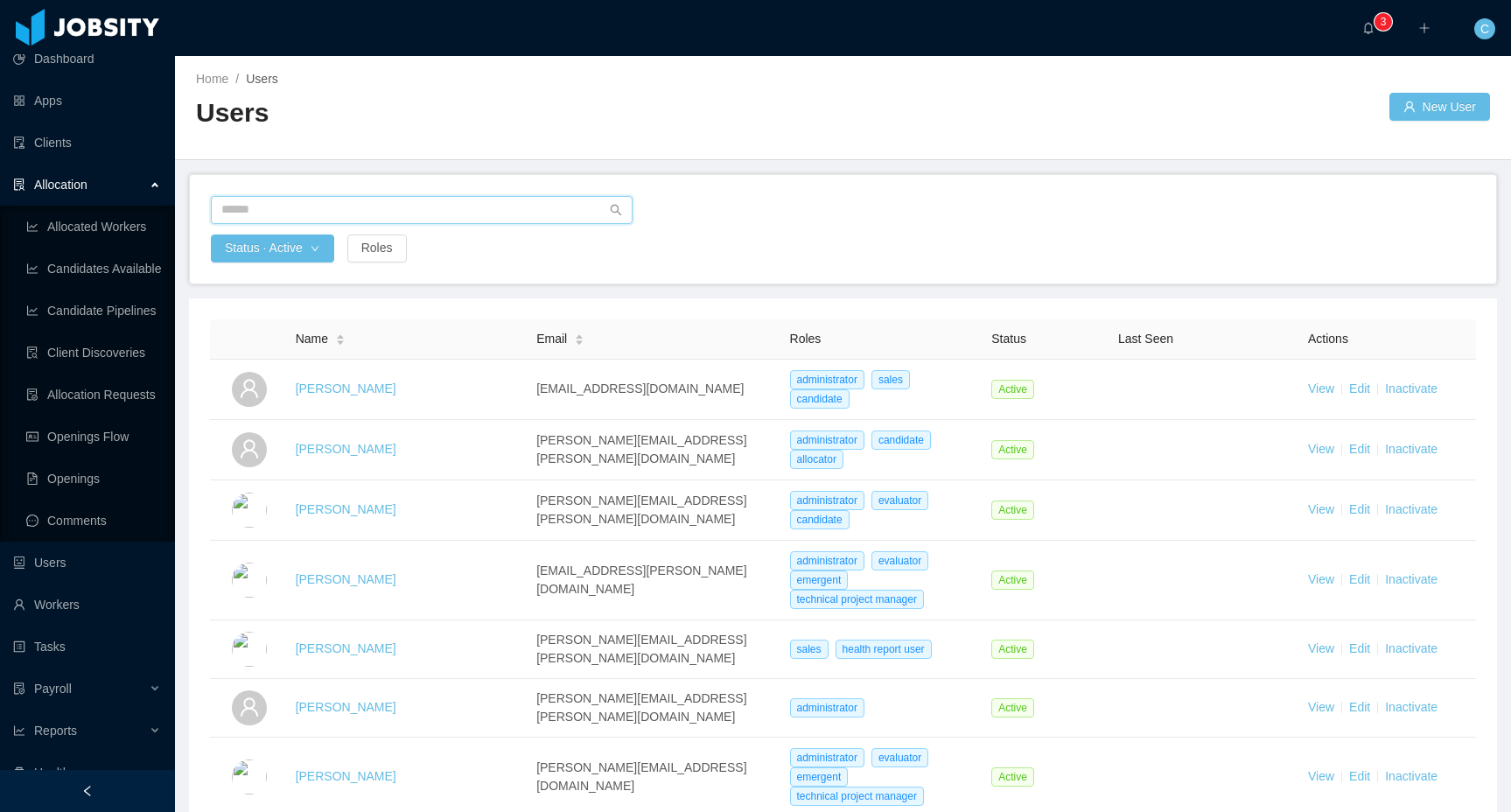
click at [270, 209] on input "text" at bounding box center [421, 209] width 422 height 28
type input "*"
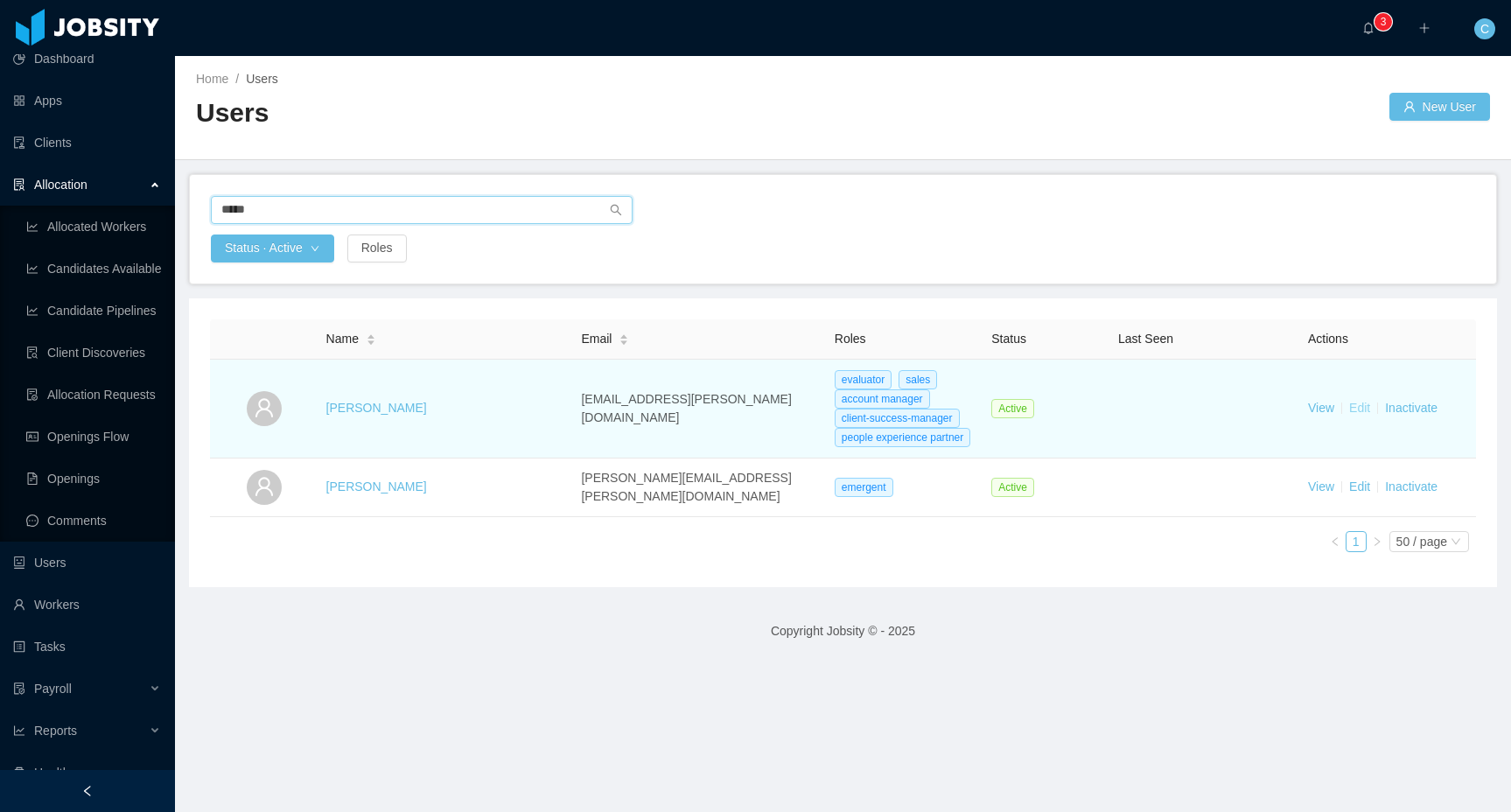
type input "*****"
click at [1357, 412] on link "Edit" at bounding box center [1360, 407] width 21 height 14
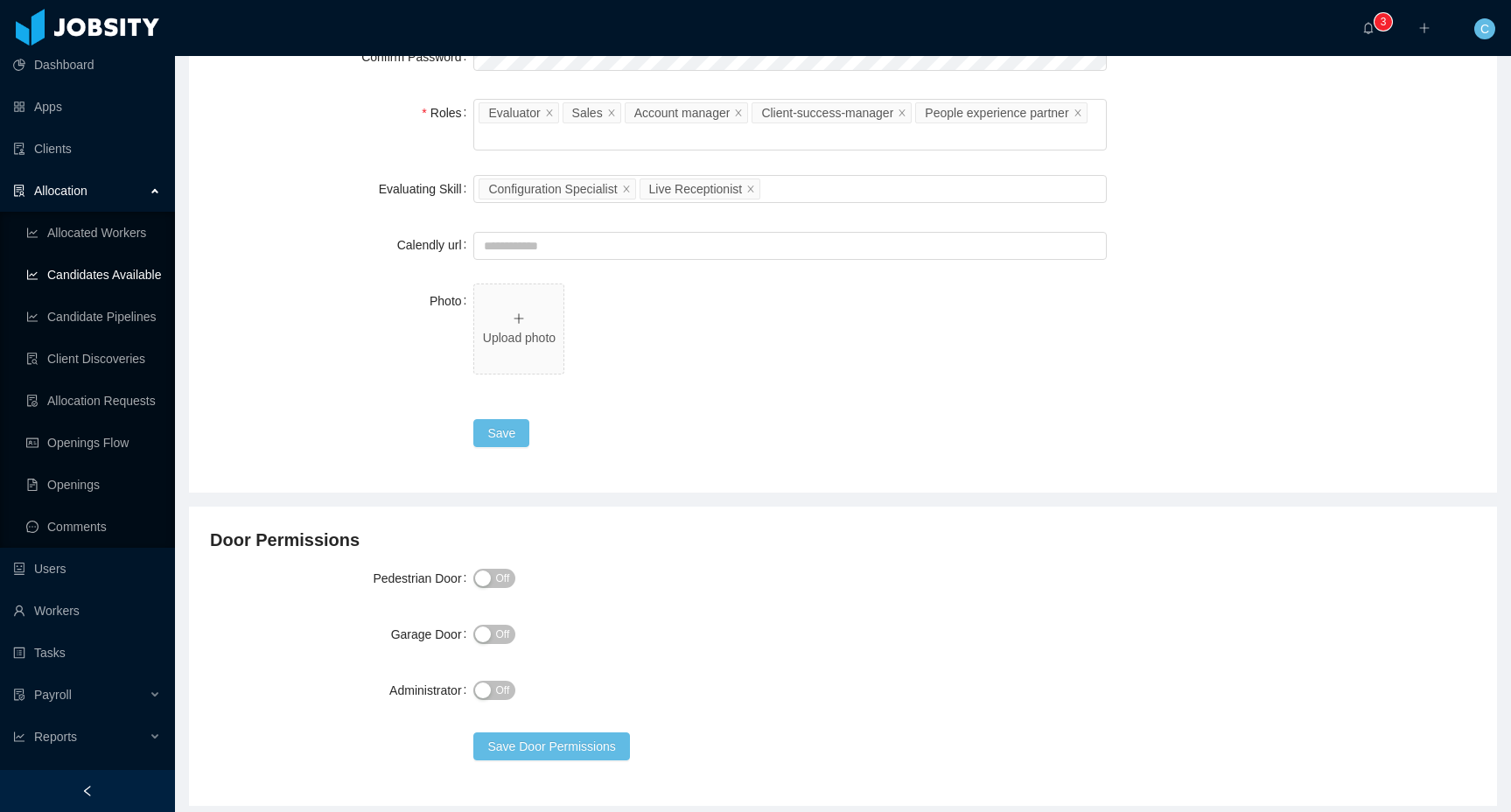
scroll to position [448, 0]
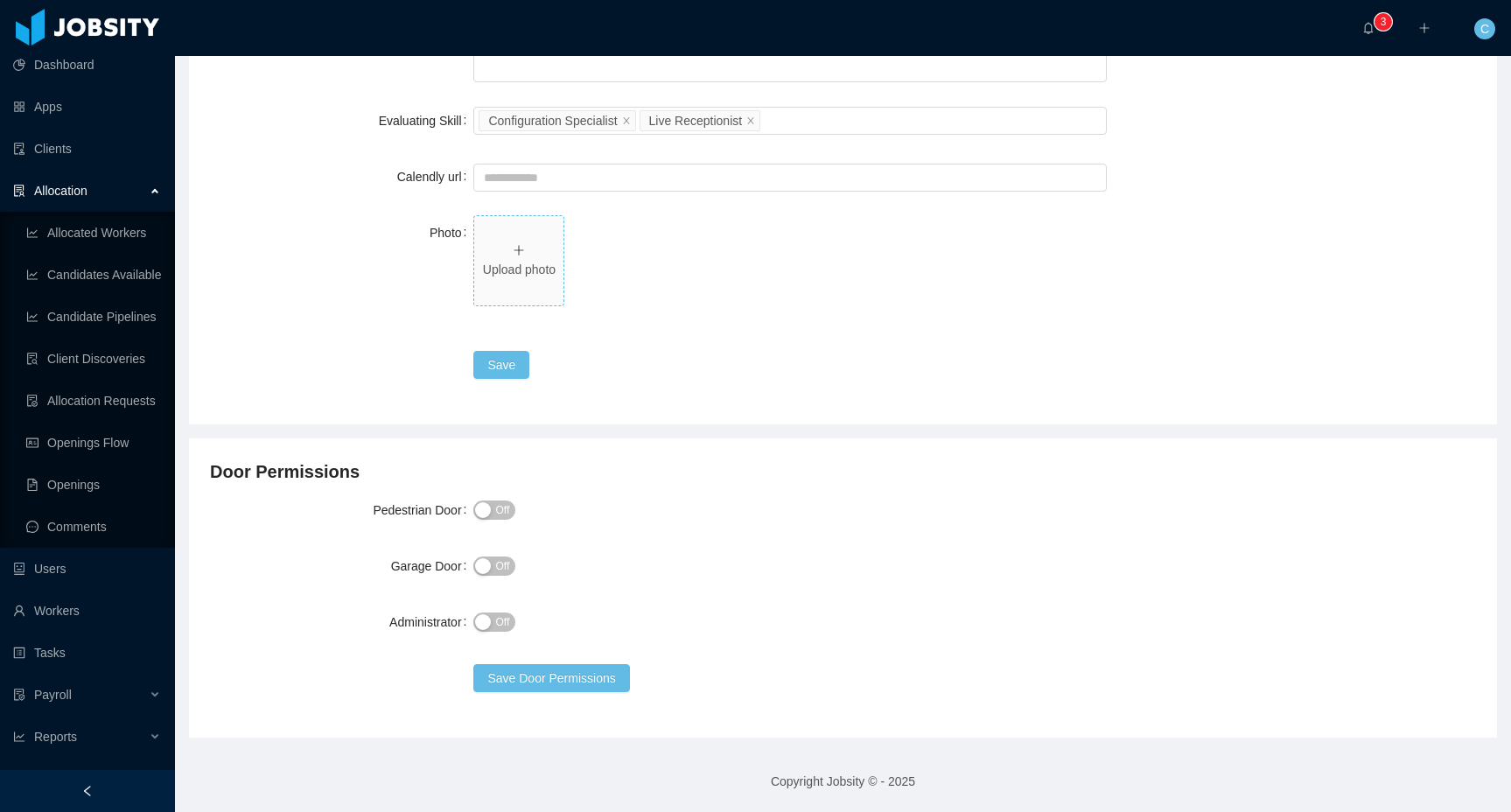
click at [522, 251] on icon "icon: plus" at bounding box center [520, 251] width 10 height 1
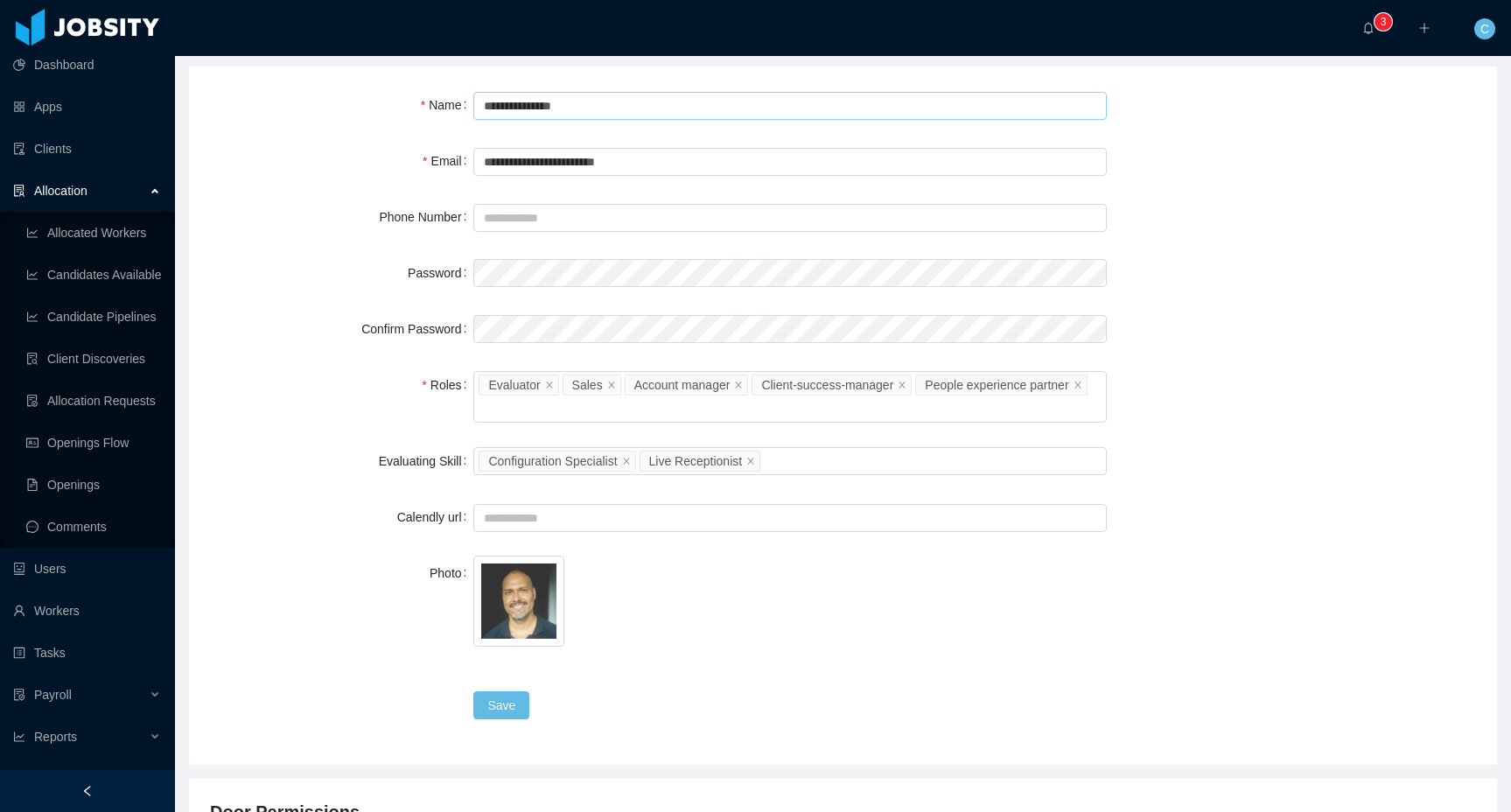
scroll to position [0, 0]
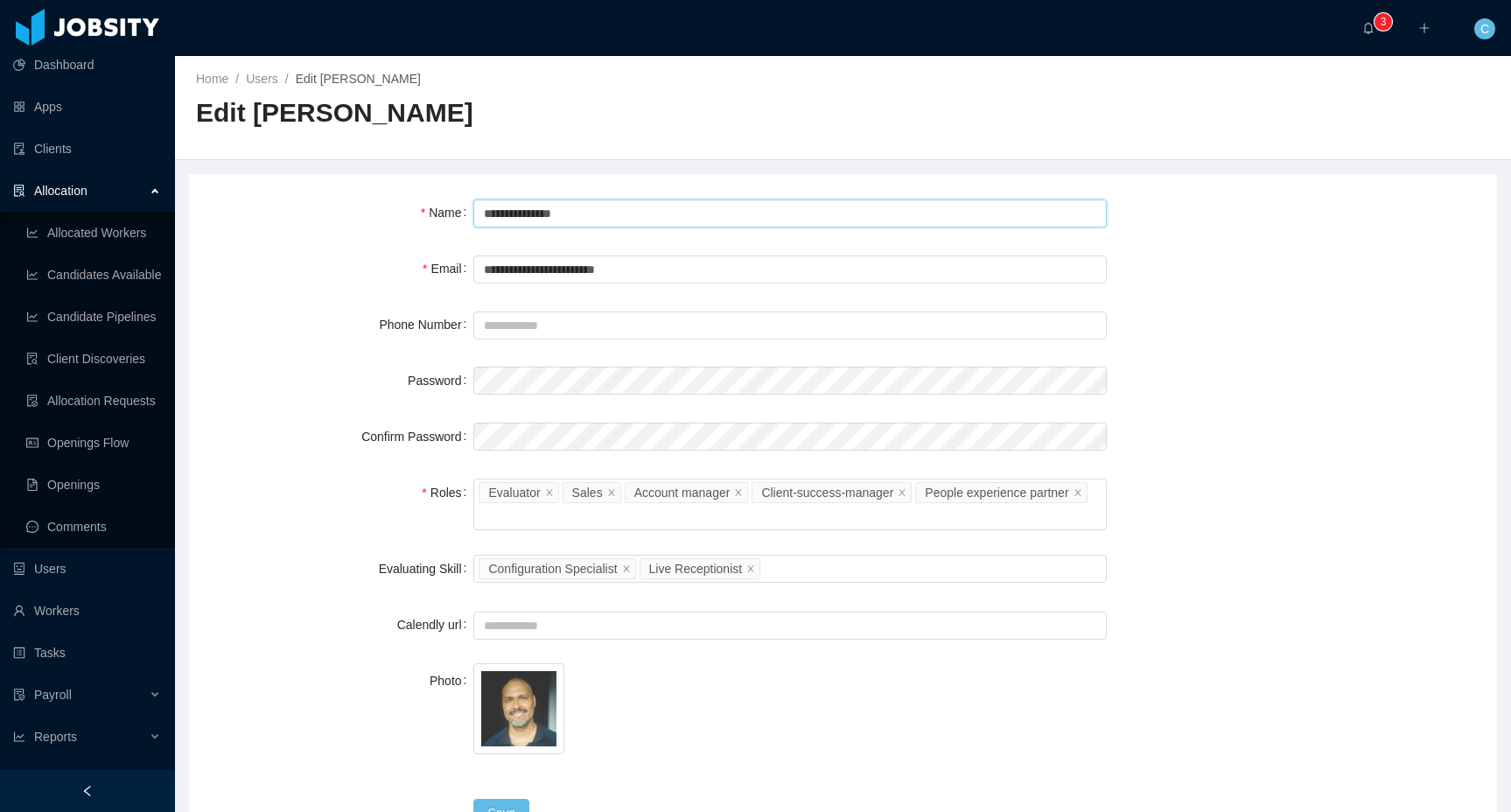
drag, startPoint x: 497, startPoint y: 210, endPoint x: 588, endPoint y: 229, distance: 93.0
click at [503, 209] on input "**********" at bounding box center [790, 212] width 633 height 28
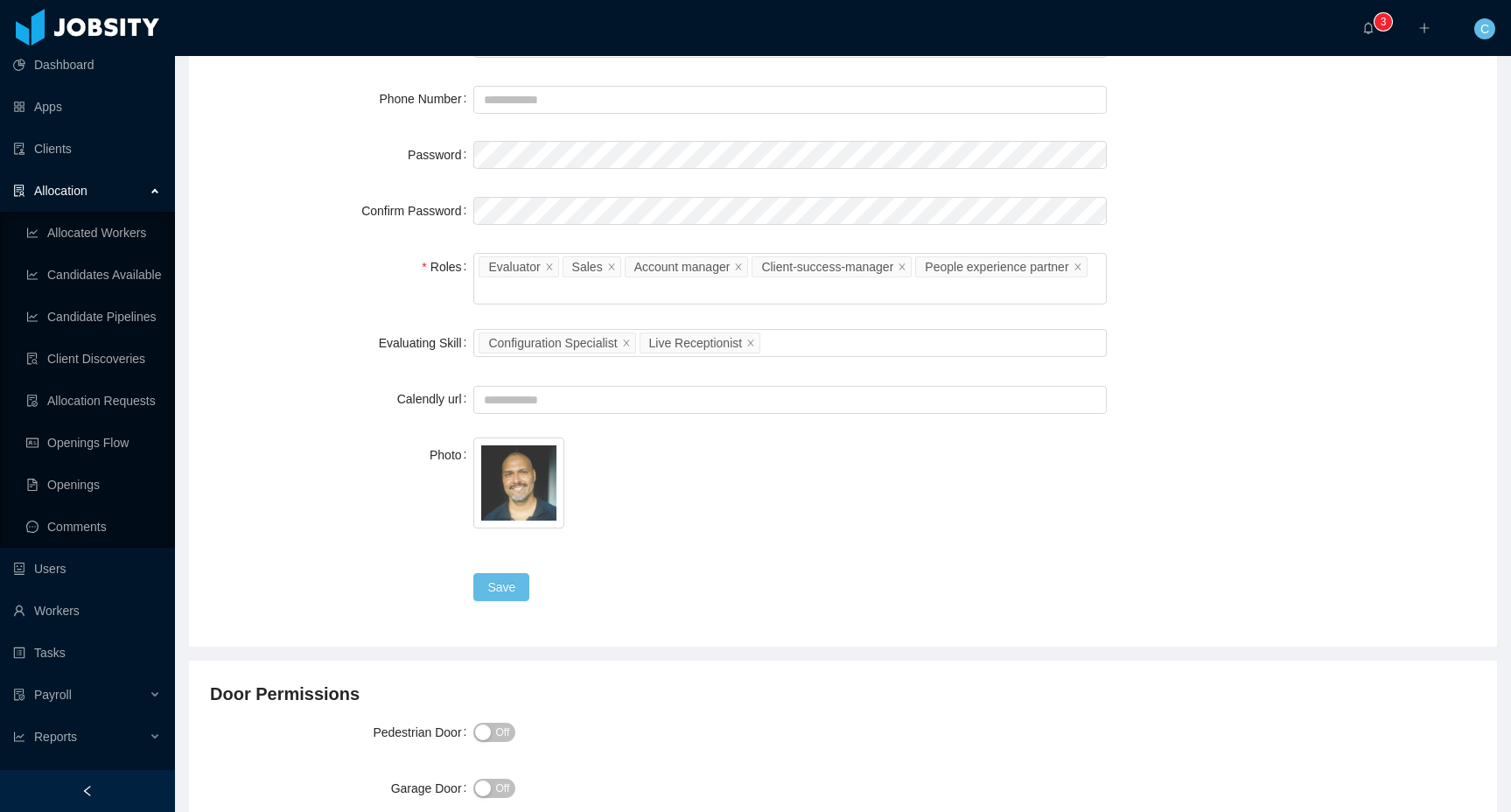
scroll to position [230, 0]
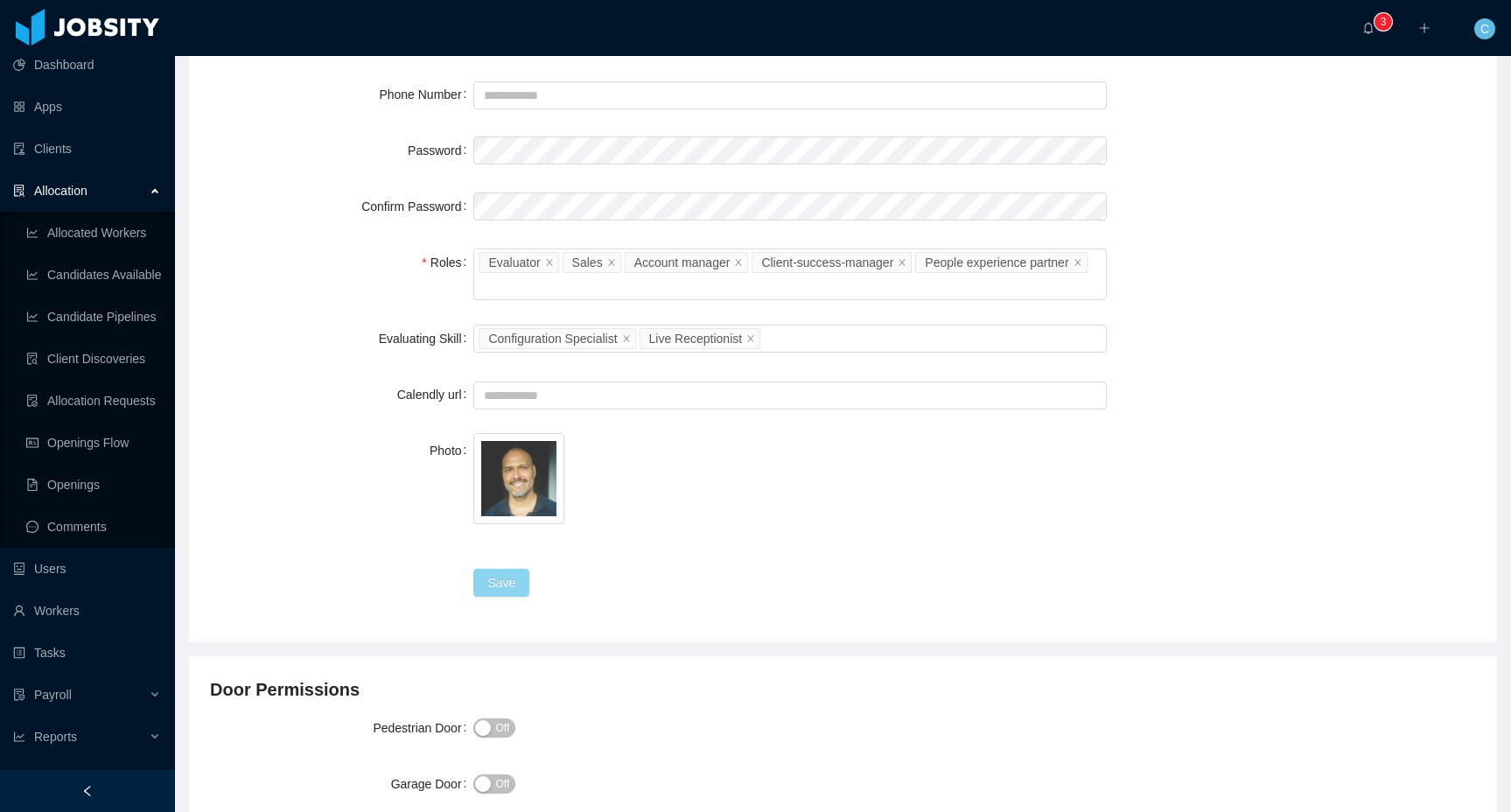
type input "**********"
click at [504, 579] on button "Save" at bounding box center [501, 582] width 56 height 28
click at [88, 143] on link "Clients" at bounding box center [87, 148] width 148 height 35
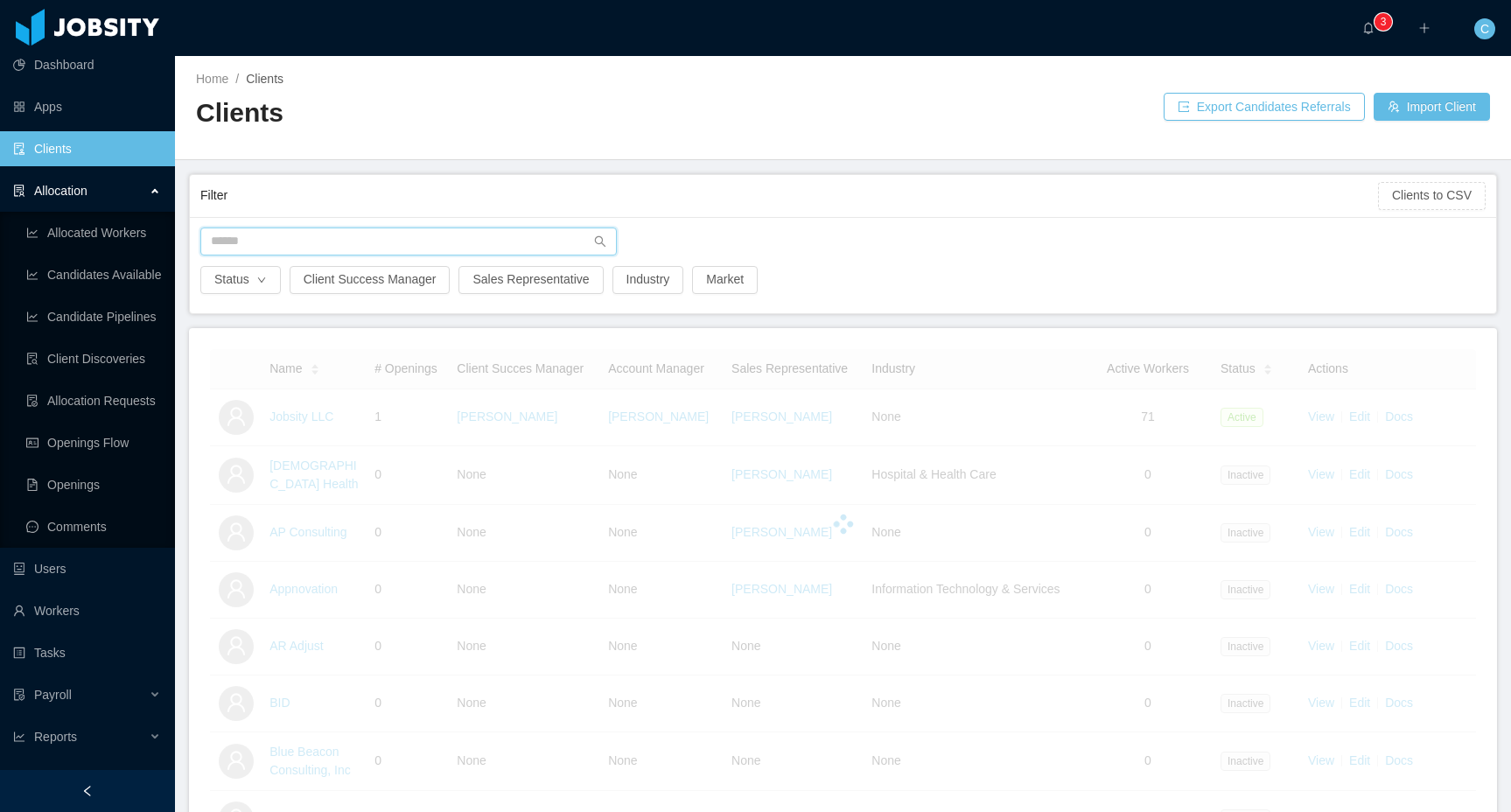
click at [312, 246] on input "text" at bounding box center [408, 241] width 416 height 28
type input "*****"
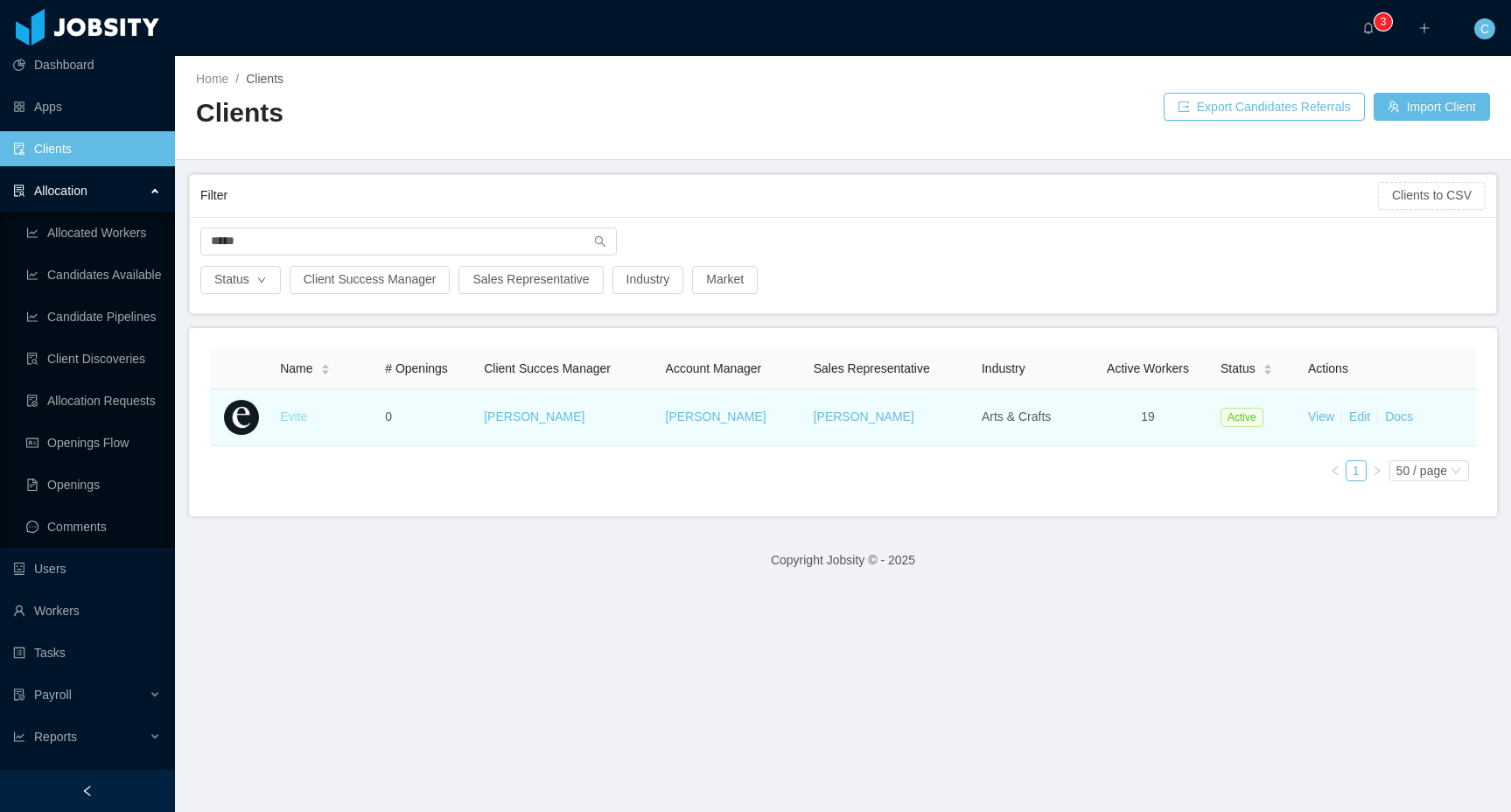
click at [300, 419] on link "Evite" at bounding box center [294, 416] width 27 height 14
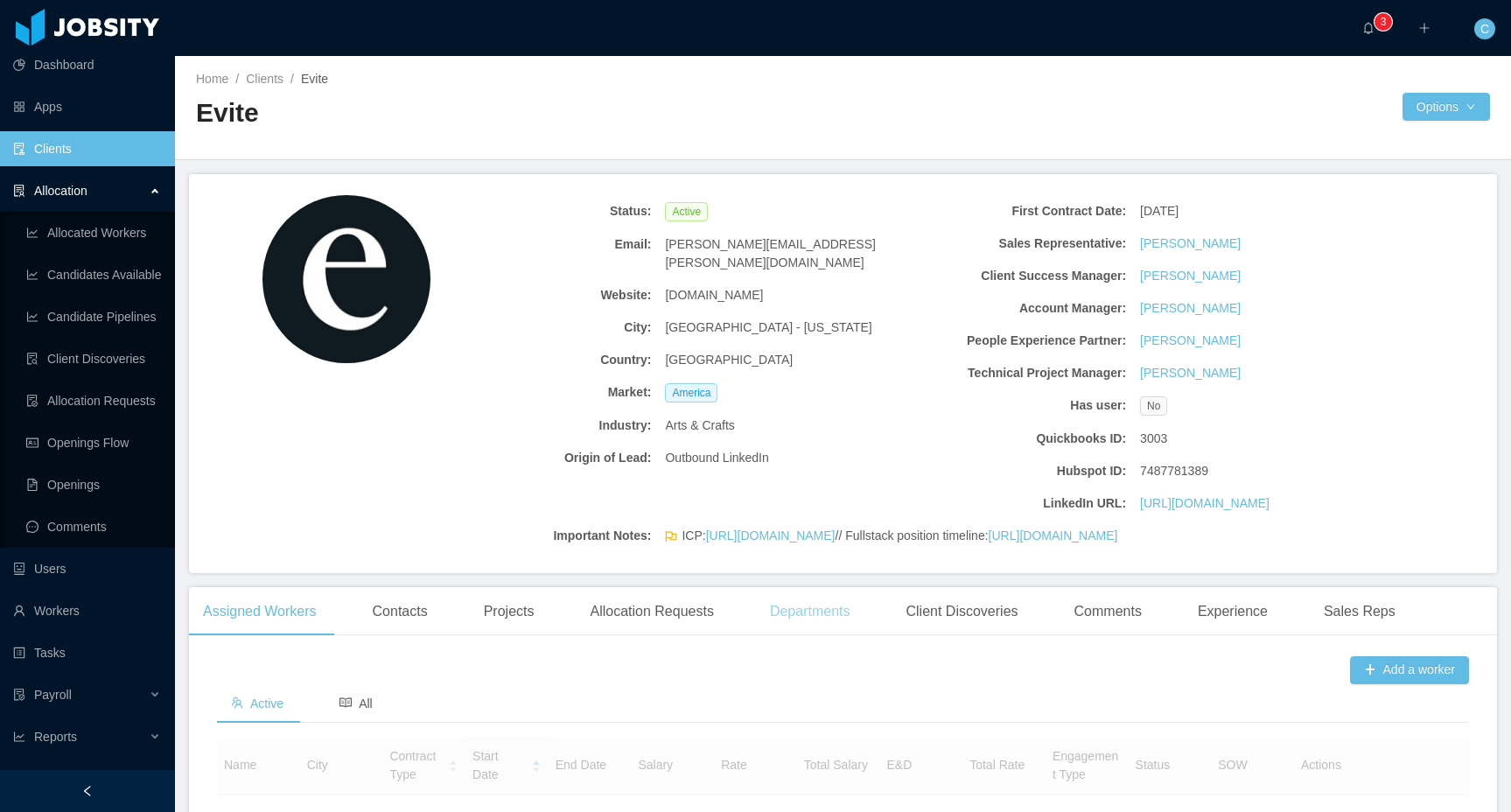
click at [838, 636] on div "Departments" at bounding box center [810, 611] width 108 height 49
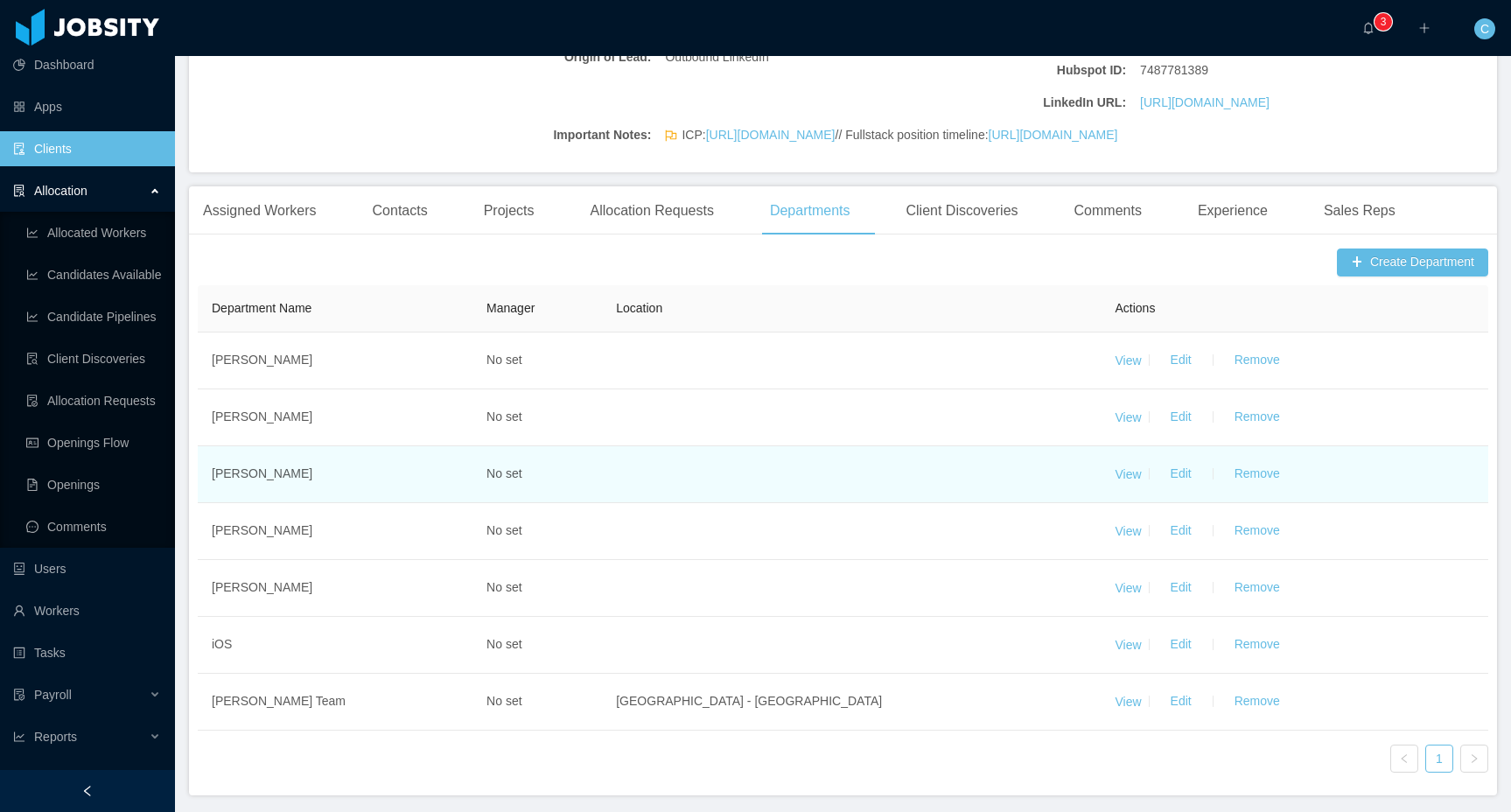
scroll to position [495, 0]
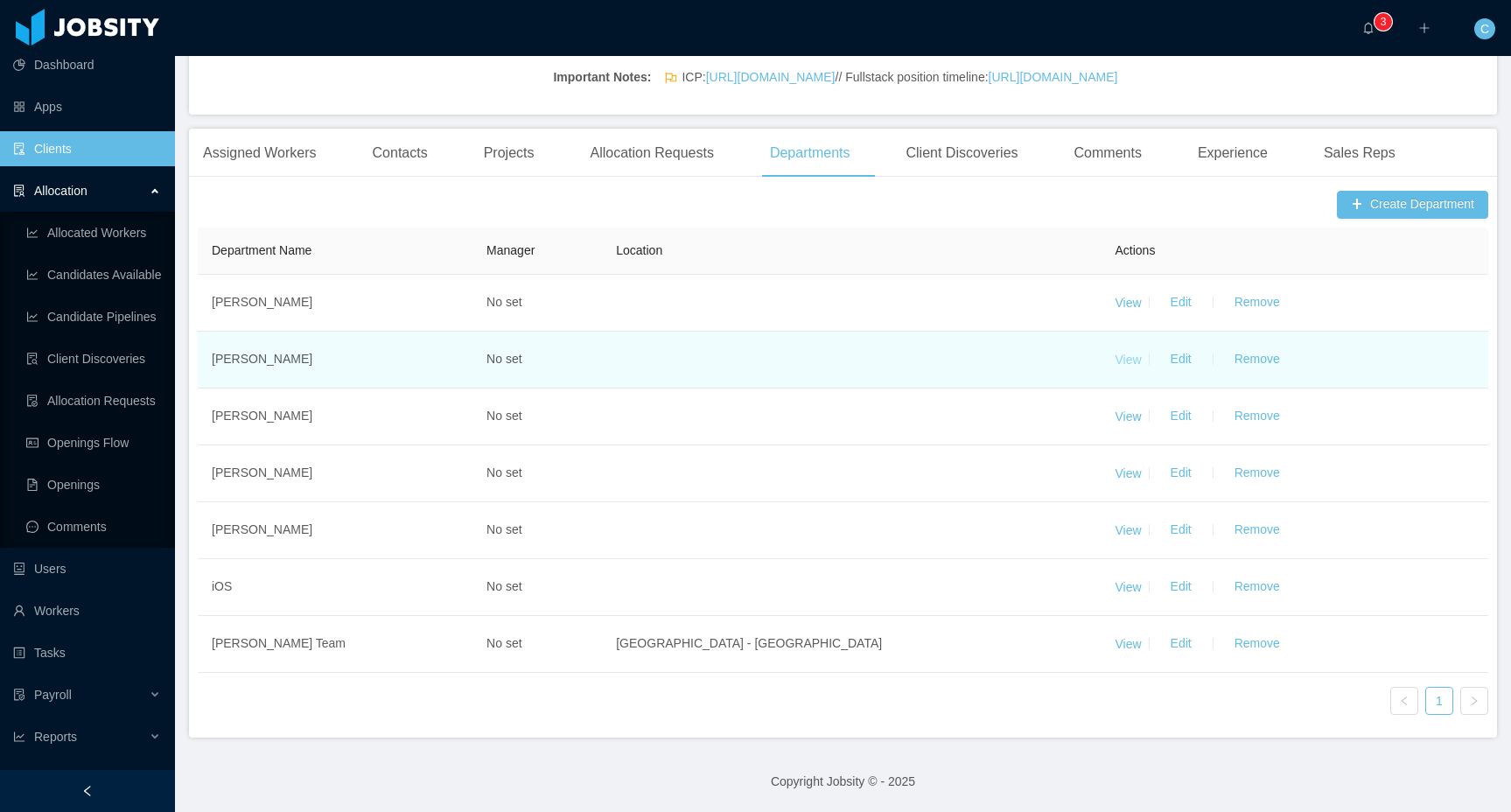
click at [1131, 362] on link "View" at bounding box center [1128, 359] width 26 height 14
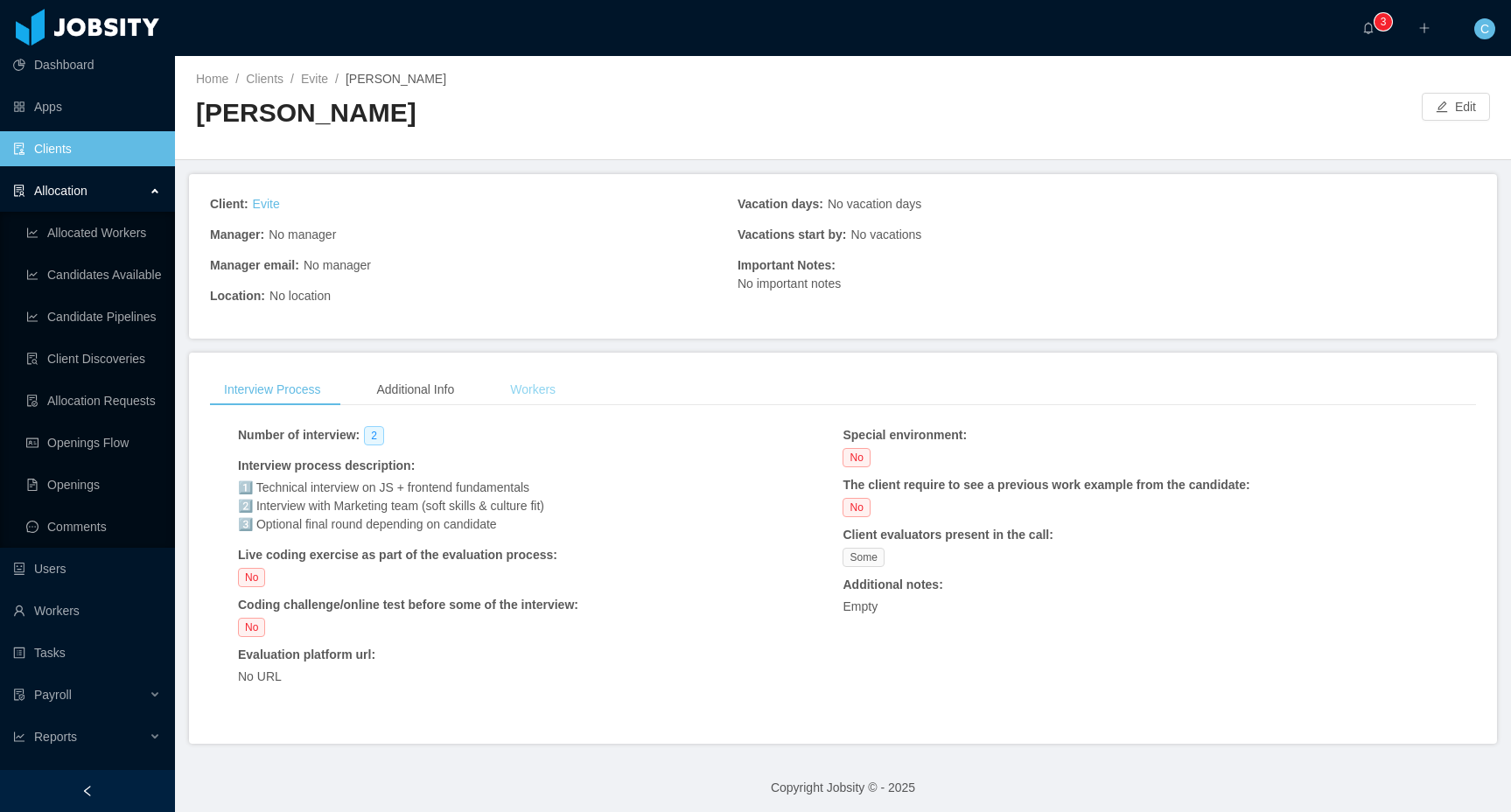
click at [544, 398] on div "Workers" at bounding box center [532, 389] width 74 height 33
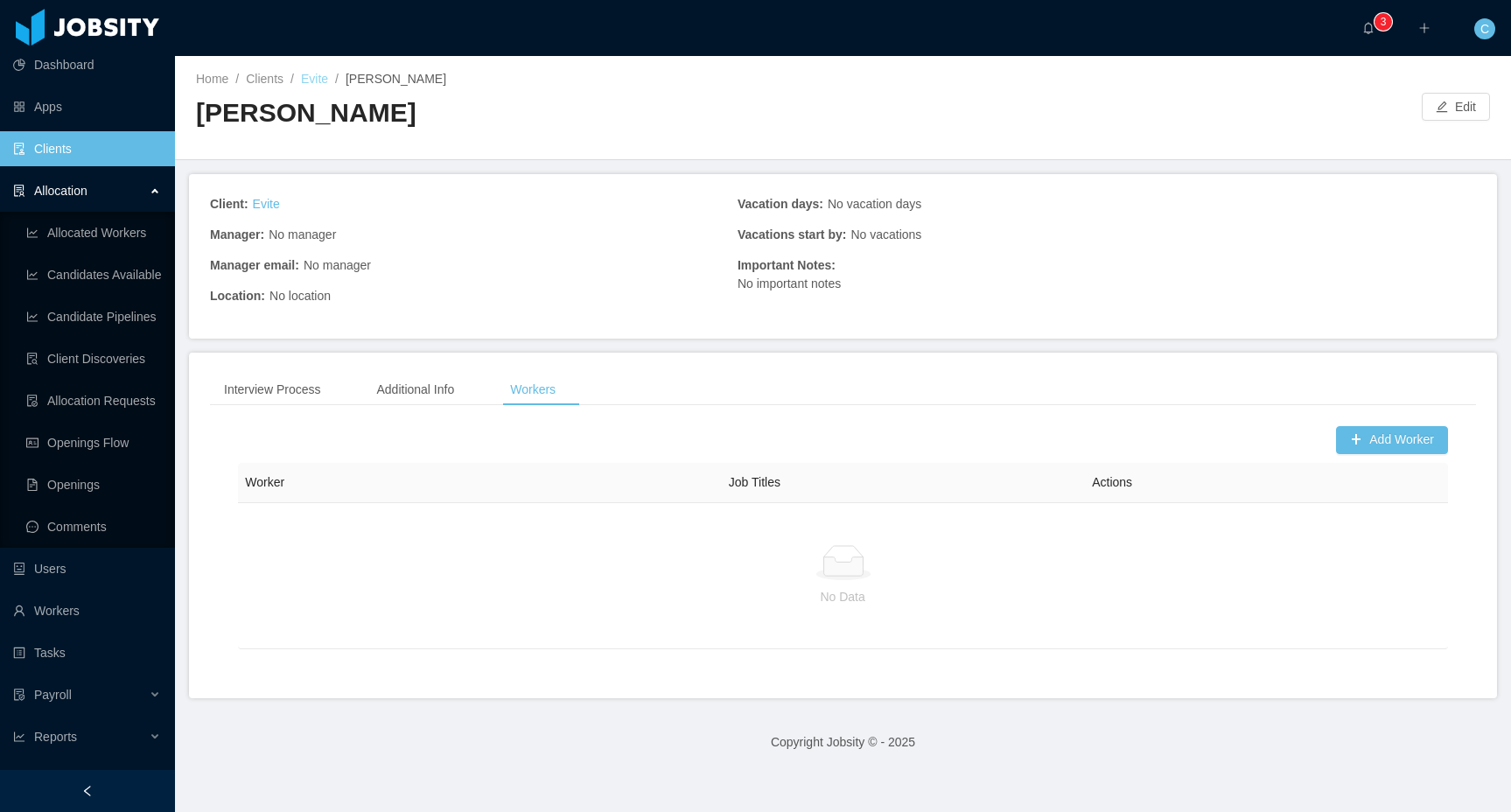
click at [312, 78] on link "Evite" at bounding box center [315, 78] width 27 height 14
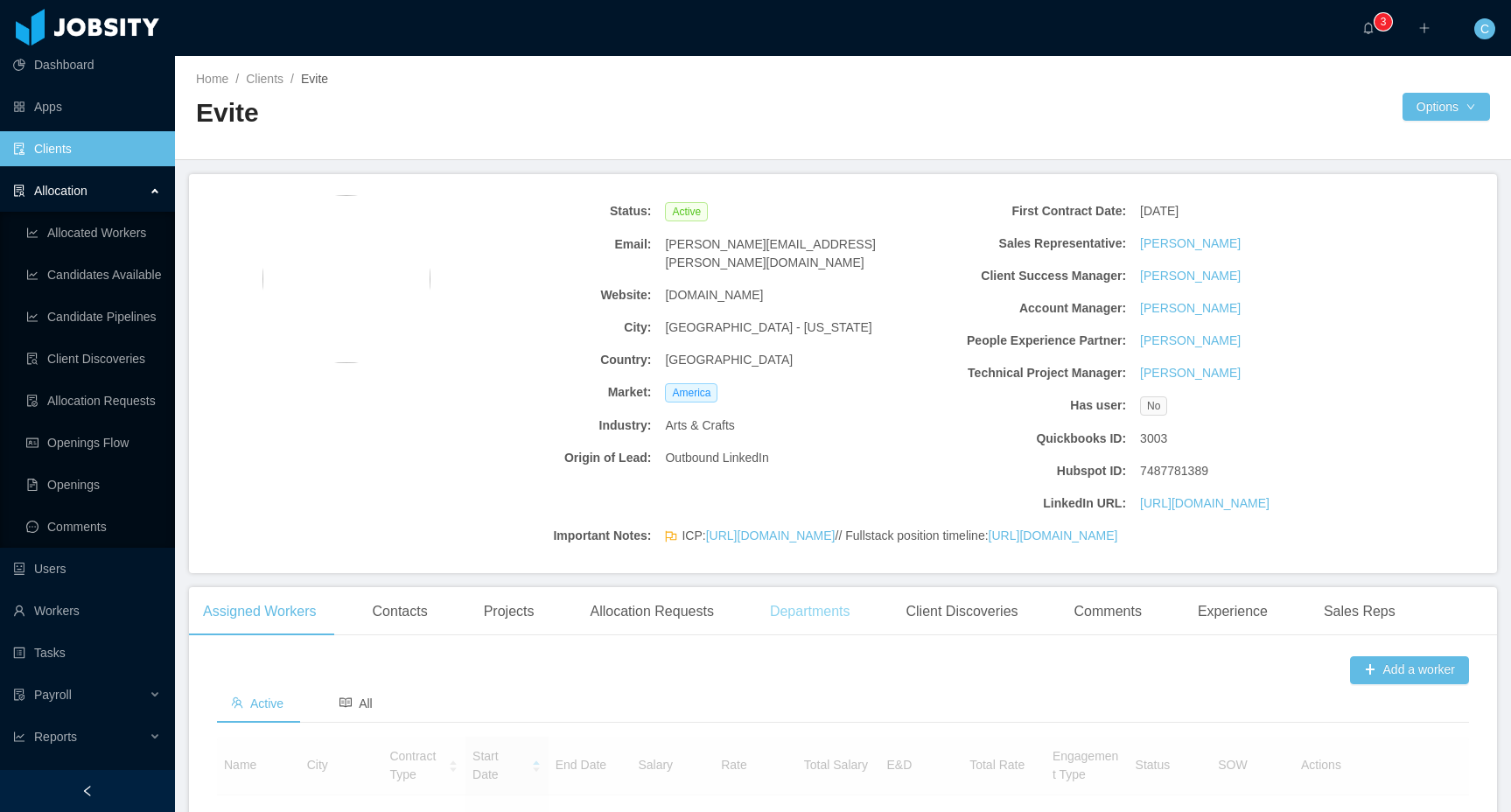
click at [811, 636] on div "Departments" at bounding box center [810, 611] width 108 height 49
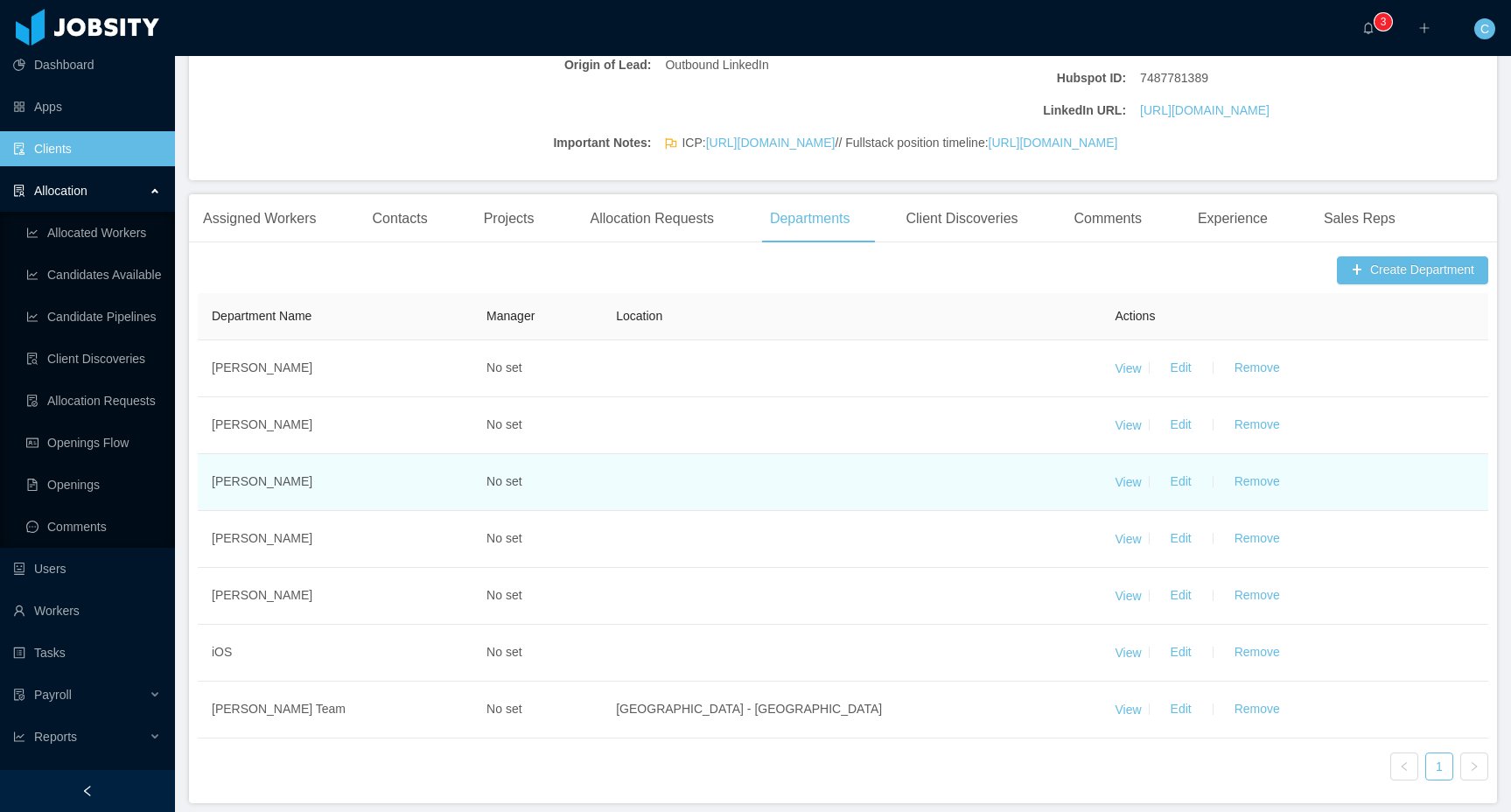
scroll to position [495, 0]
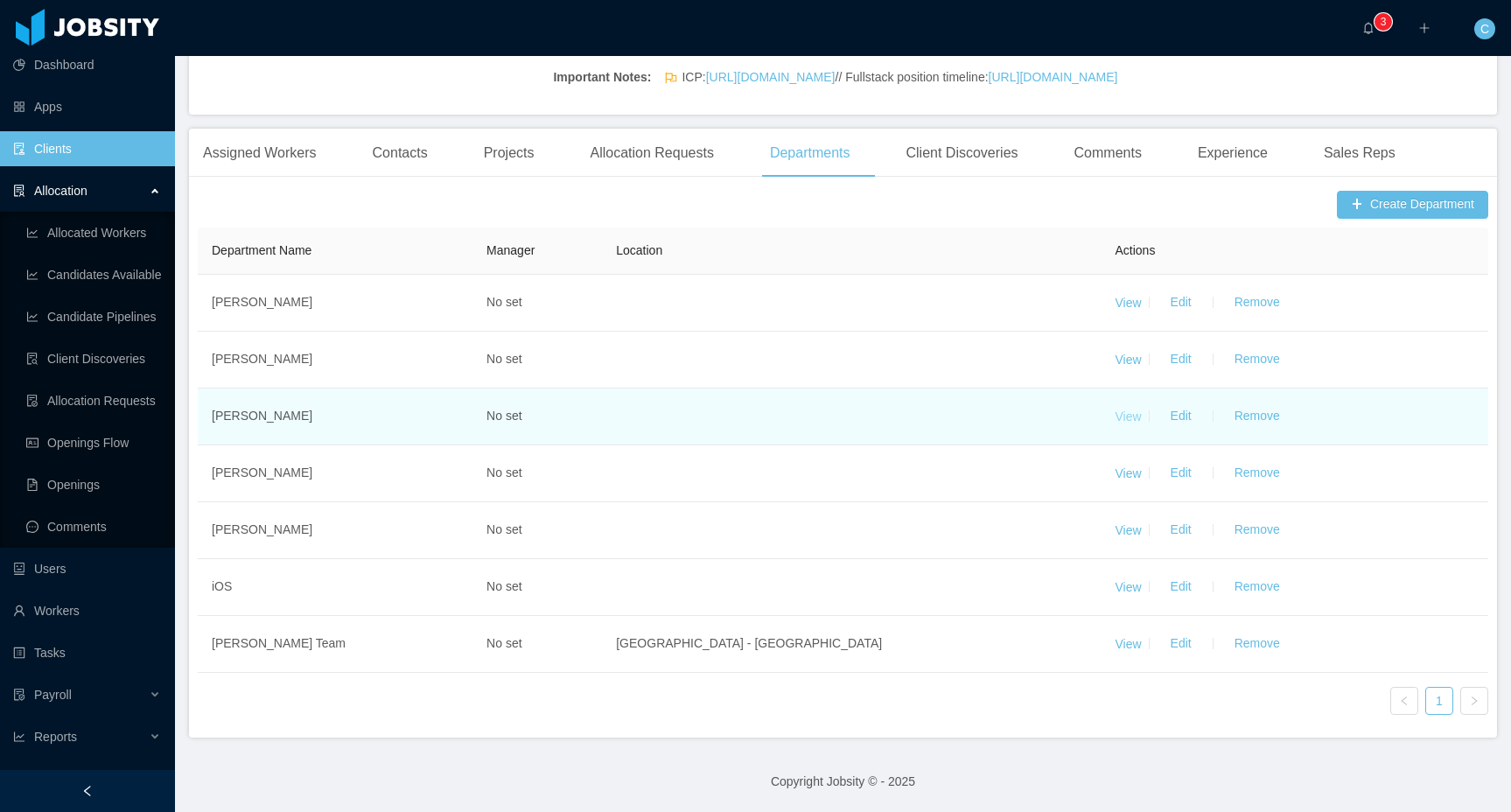
click at [1127, 417] on link "View" at bounding box center [1128, 415] width 26 height 14
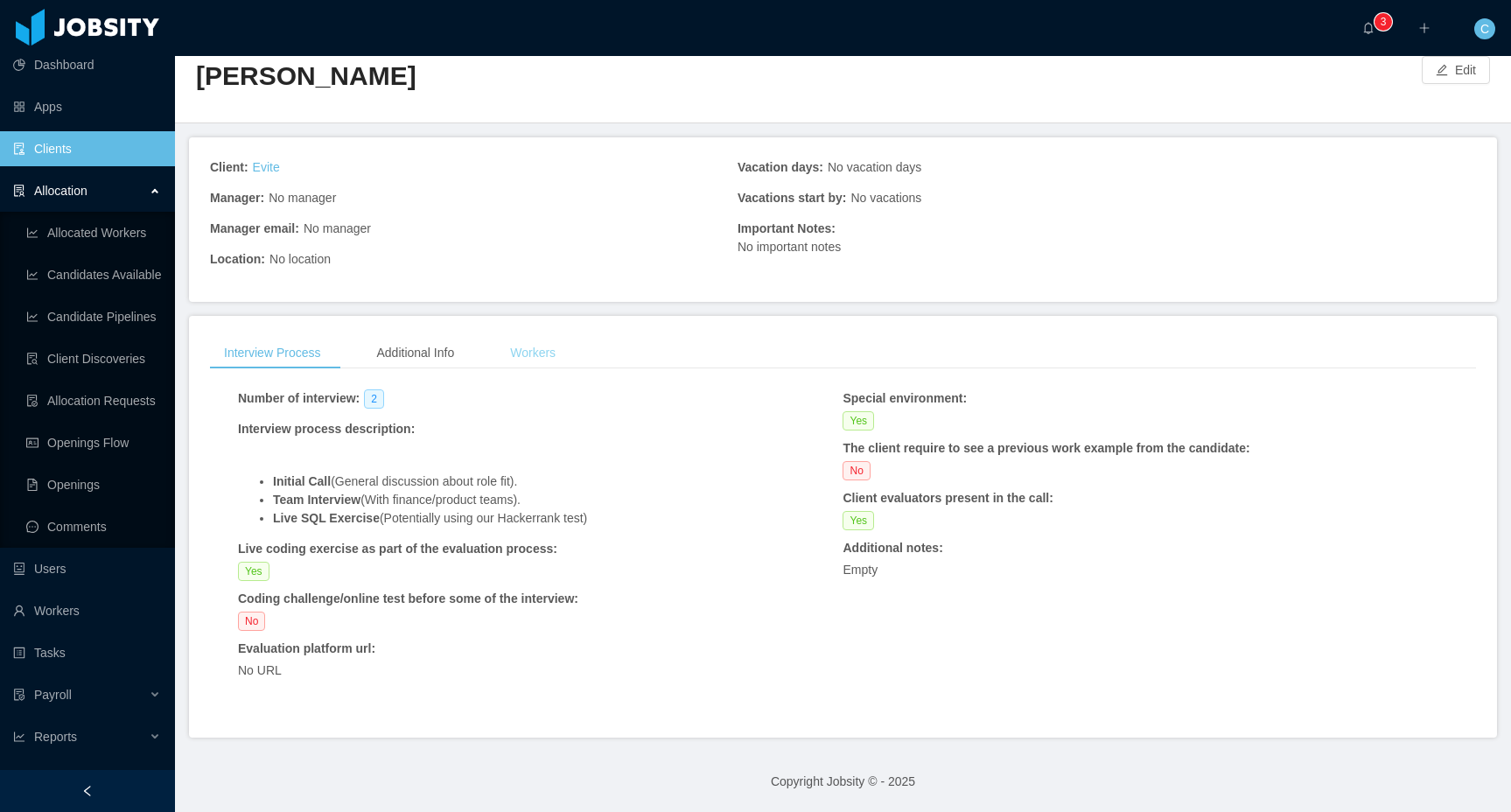
click at [536, 360] on div "Workers" at bounding box center [532, 353] width 74 height 33
